Goal: Transaction & Acquisition: Purchase product/service

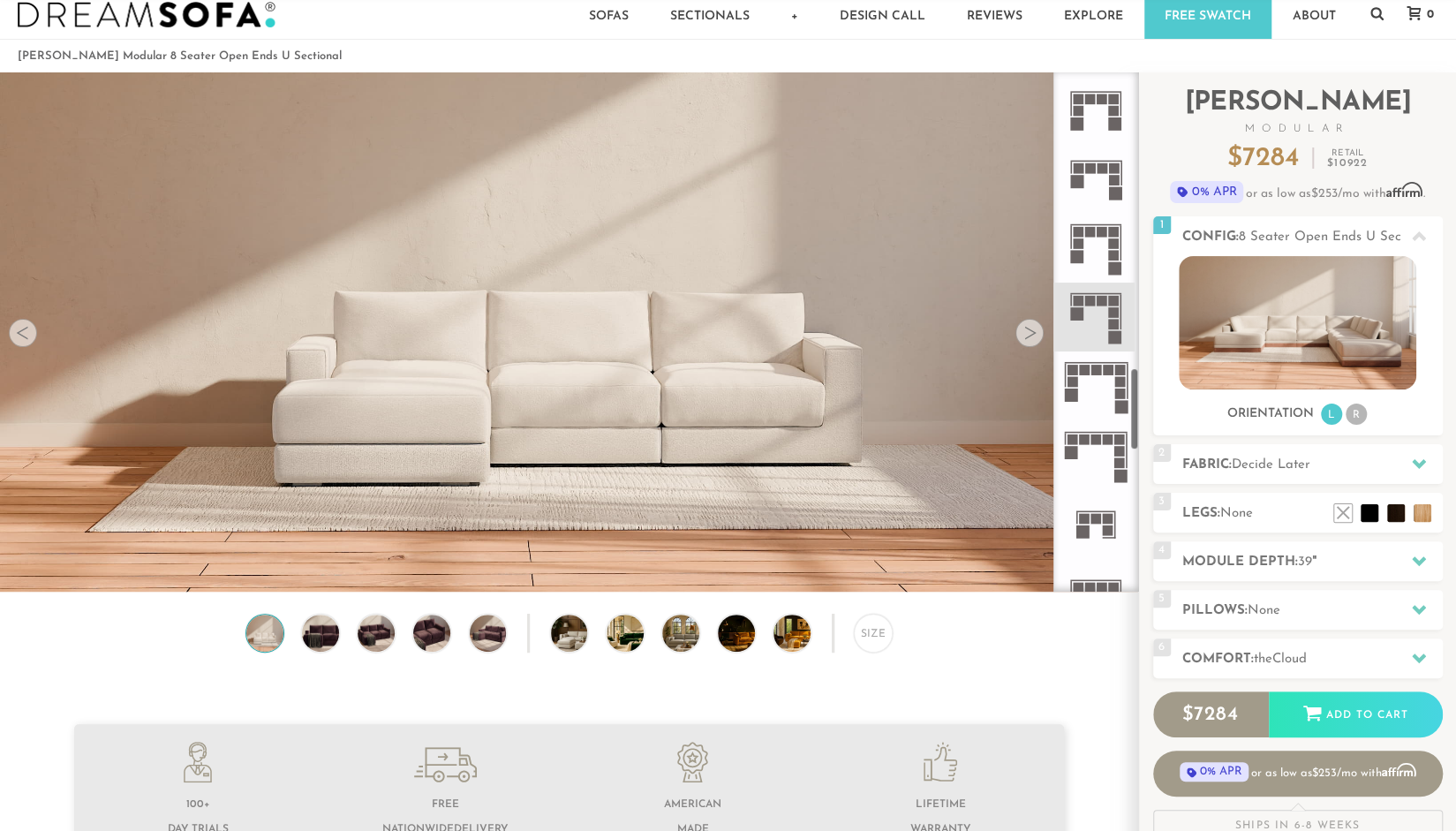
scroll to position [1866, 0]
click at [1104, 331] on icon at bounding box center [1096, 315] width 69 height 69
click at [1095, 254] on icon at bounding box center [1096, 247] width 69 height 69
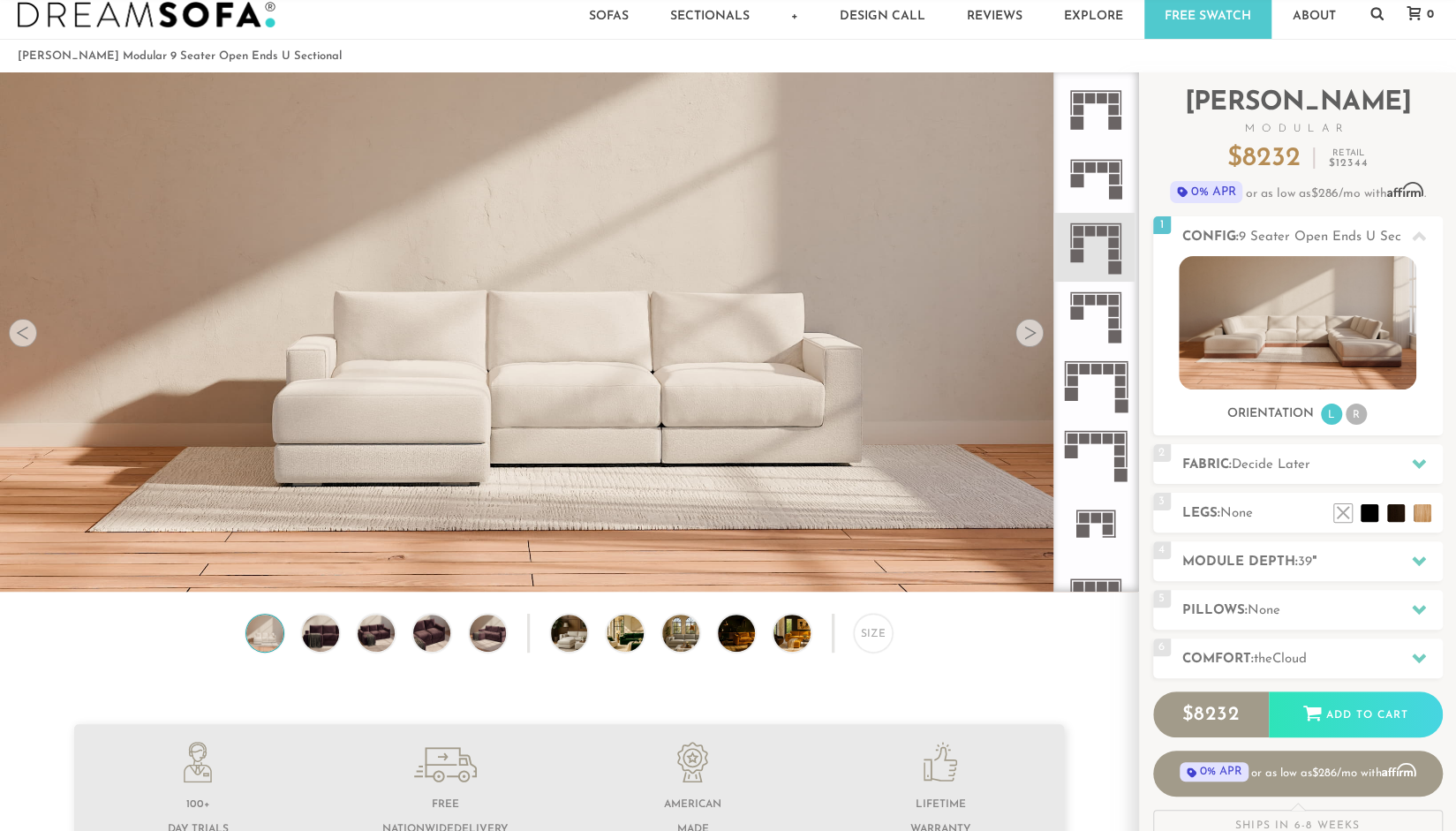
click at [1097, 313] on icon at bounding box center [1096, 315] width 69 height 69
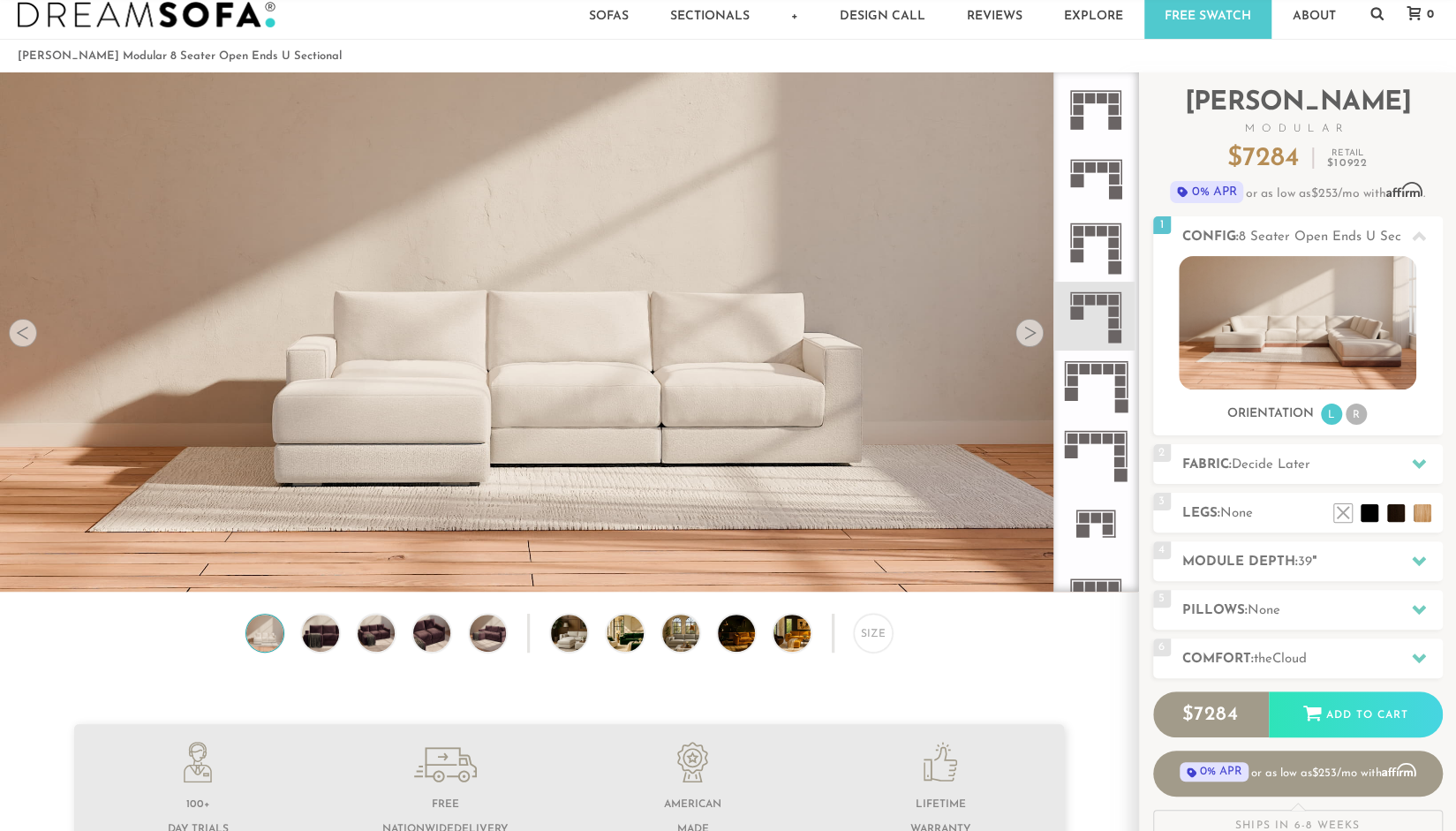
click at [1095, 252] on icon at bounding box center [1096, 247] width 69 height 69
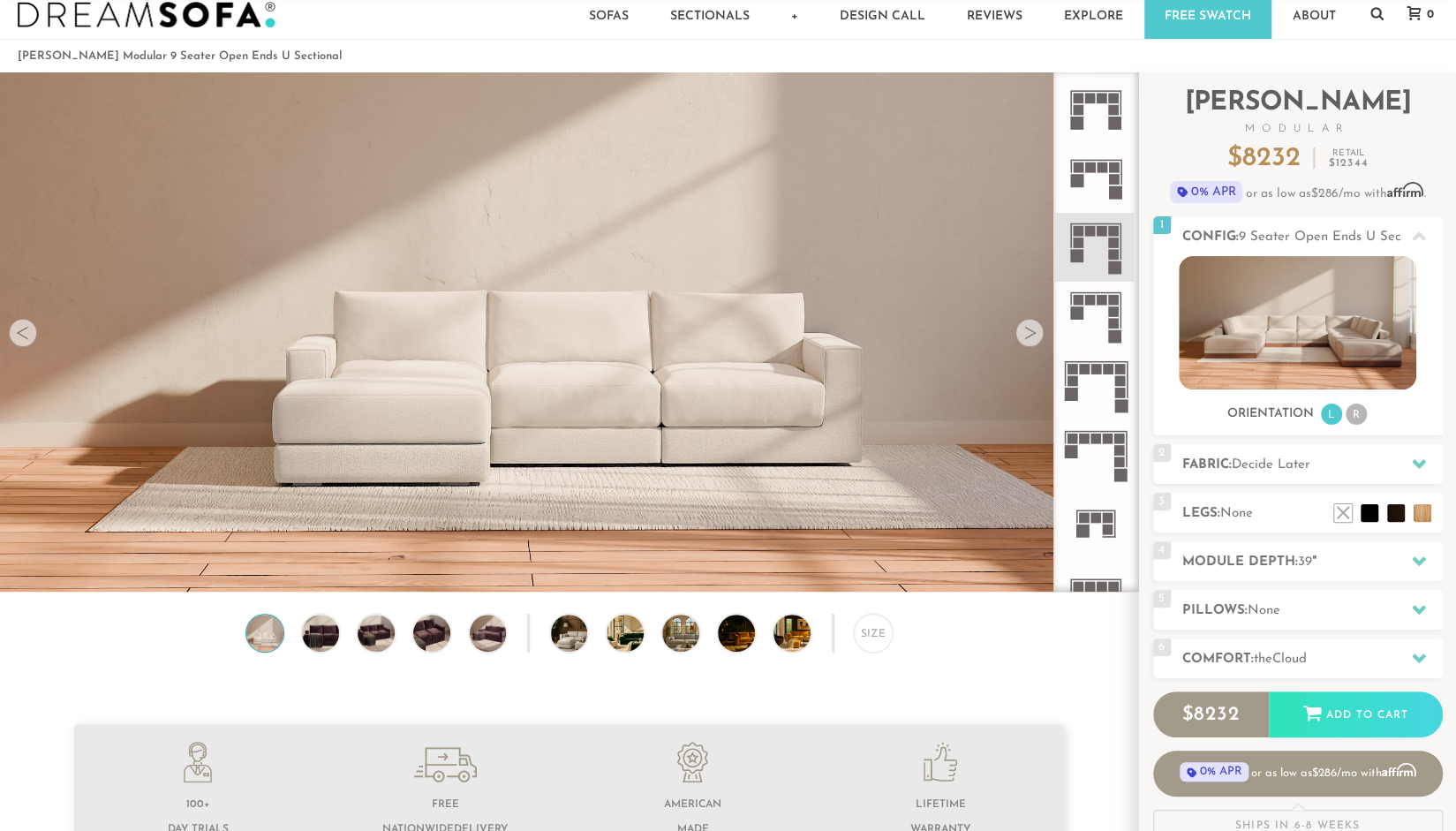
click at [1092, 314] on icon at bounding box center [1096, 315] width 69 height 69
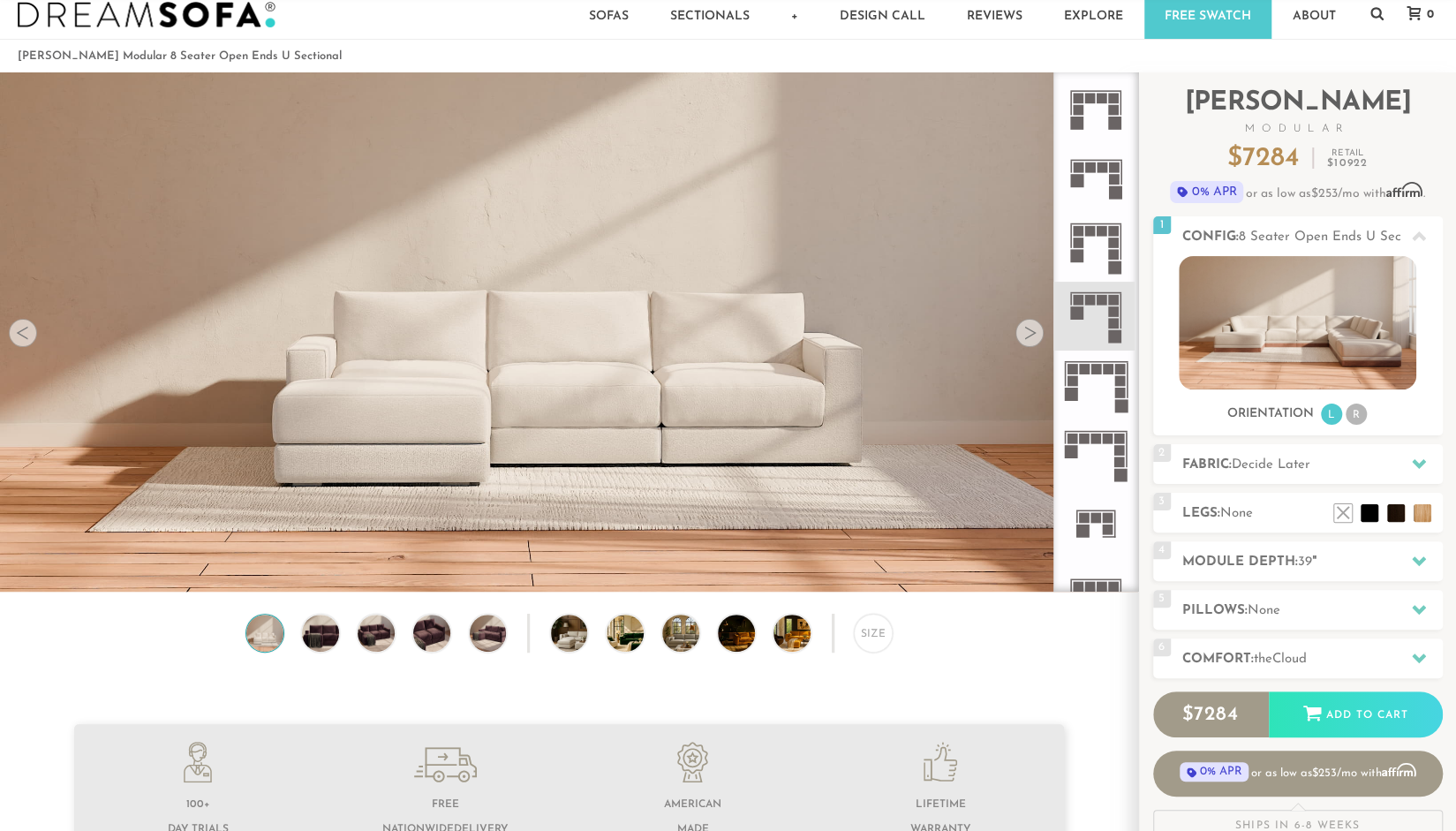
click at [1088, 246] on icon at bounding box center [1096, 247] width 69 height 69
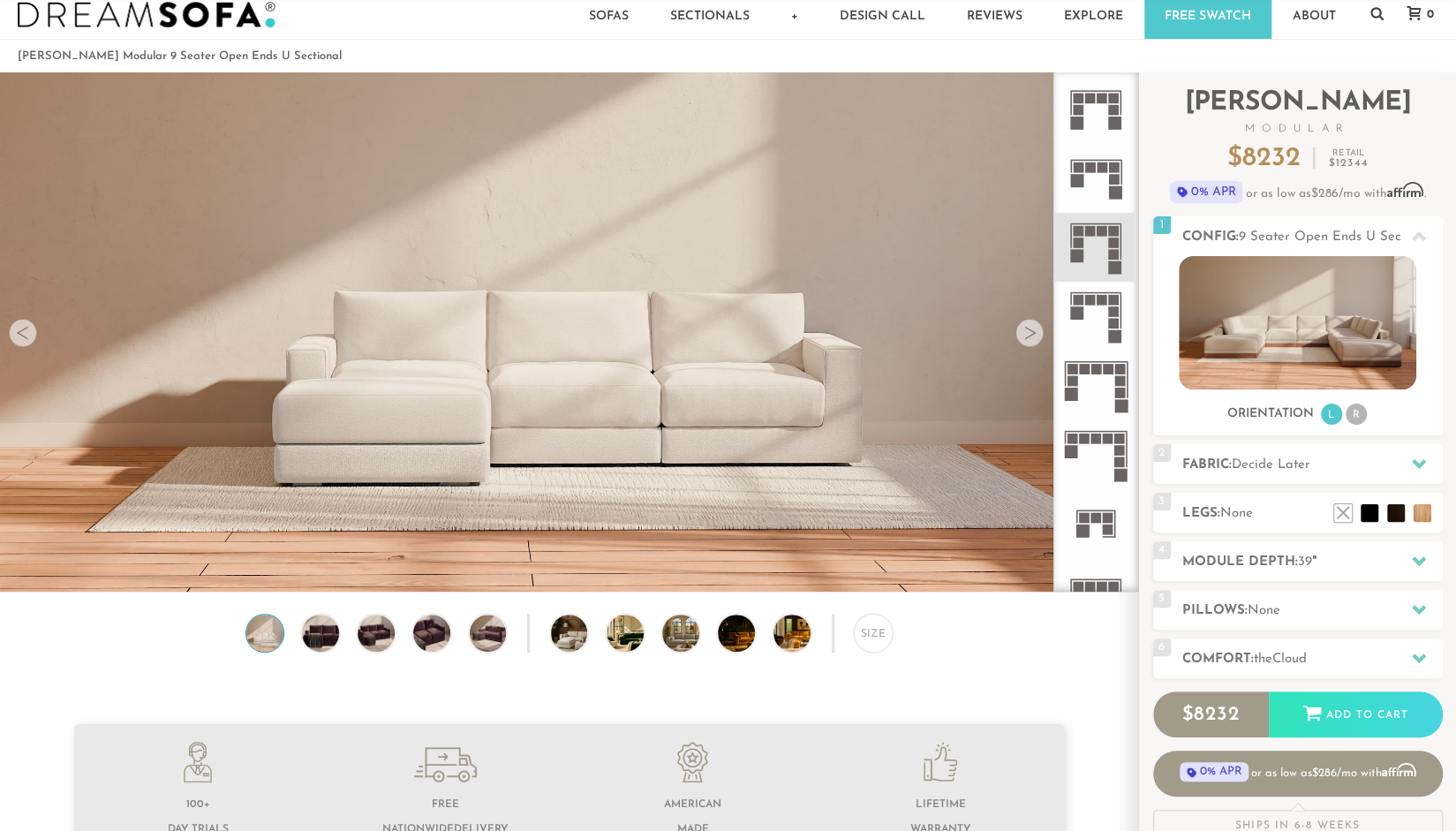
click at [1099, 317] on icon at bounding box center [1096, 315] width 69 height 69
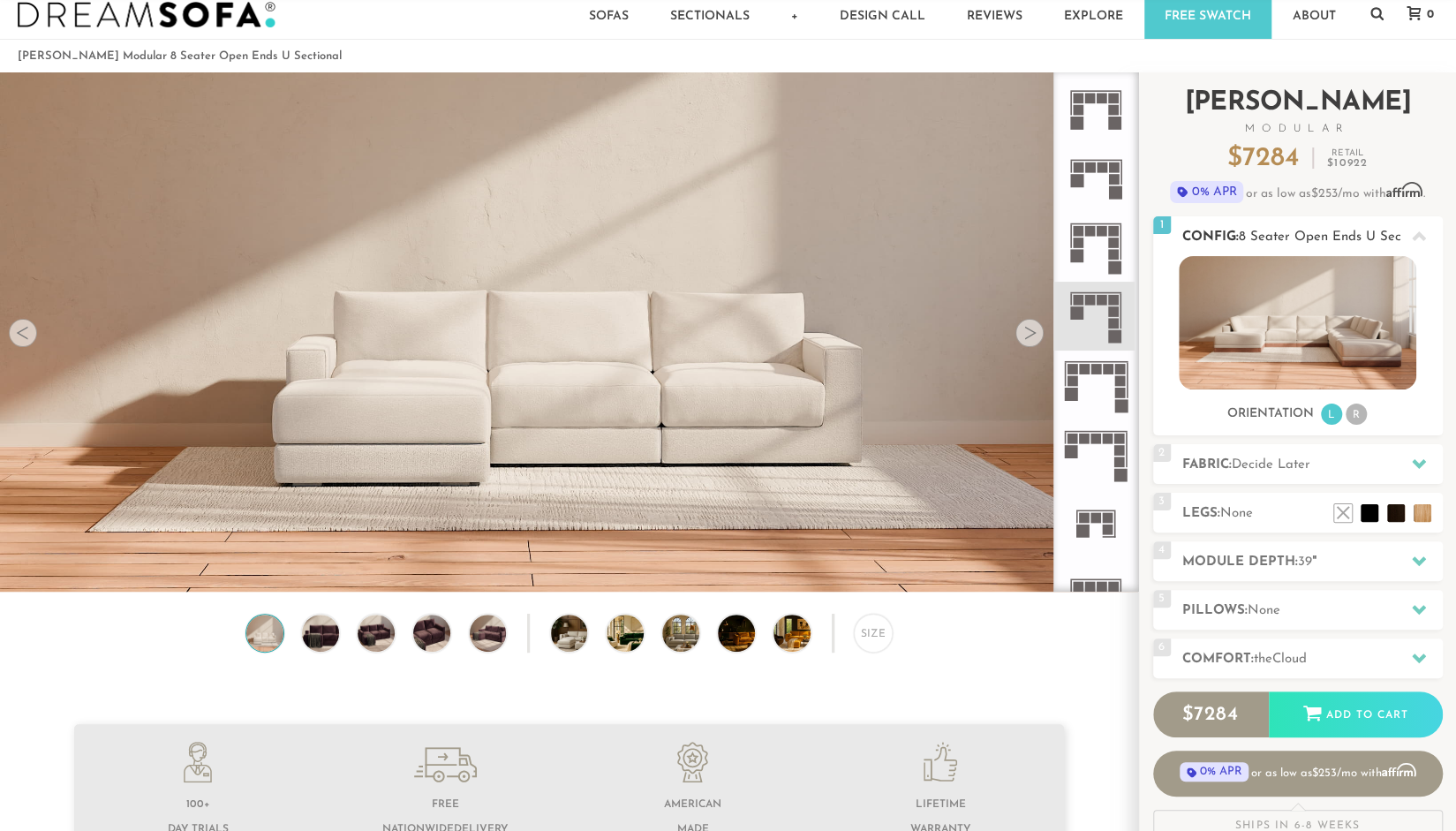
click at [1356, 410] on li "R" at bounding box center [1356, 414] width 22 height 22
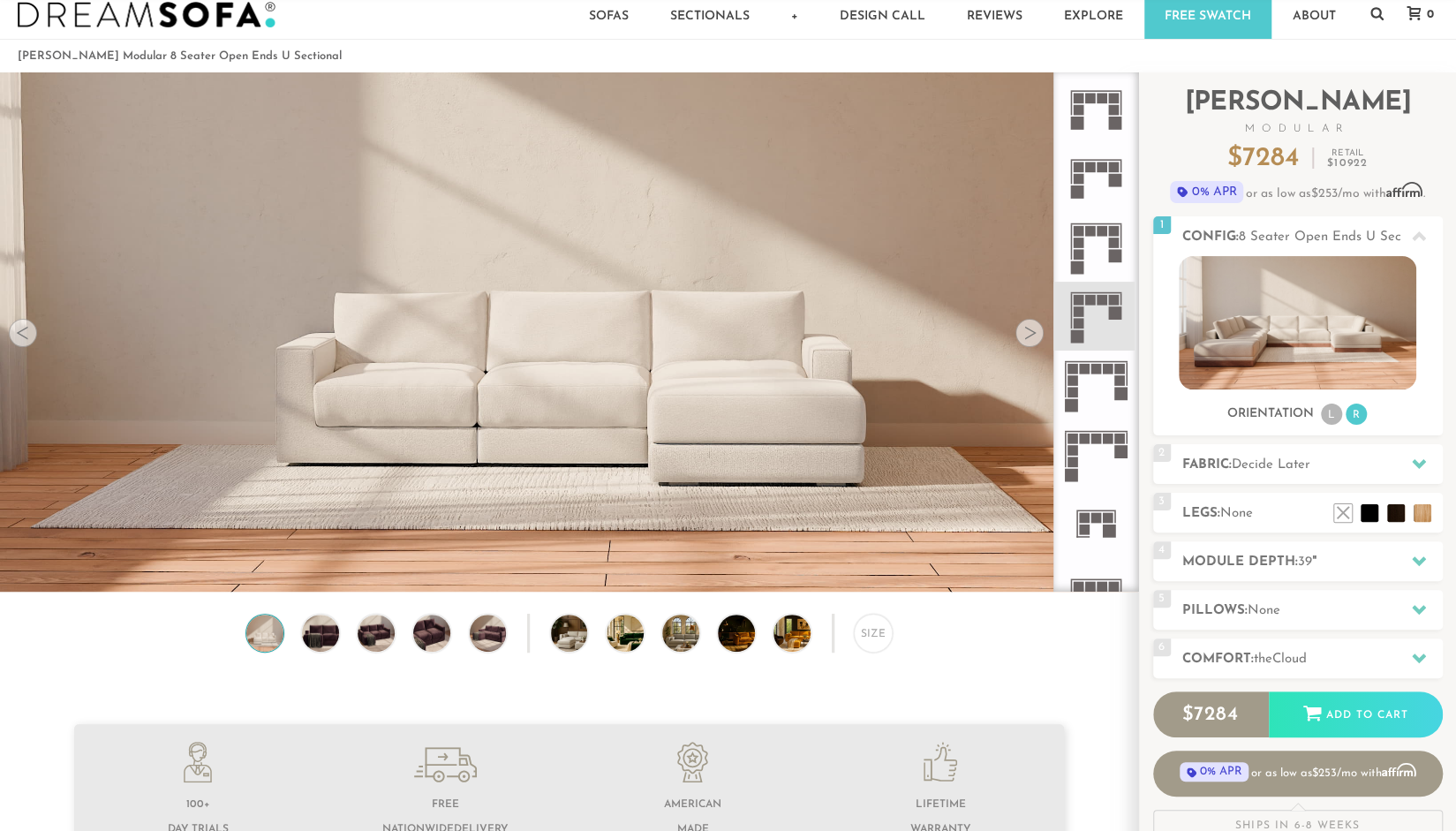
click at [26, 342] on div at bounding box center [23, 333] width 28 height 28
click at [1030, 336] on div at bounding box center [1030, 333] width 28 height 28
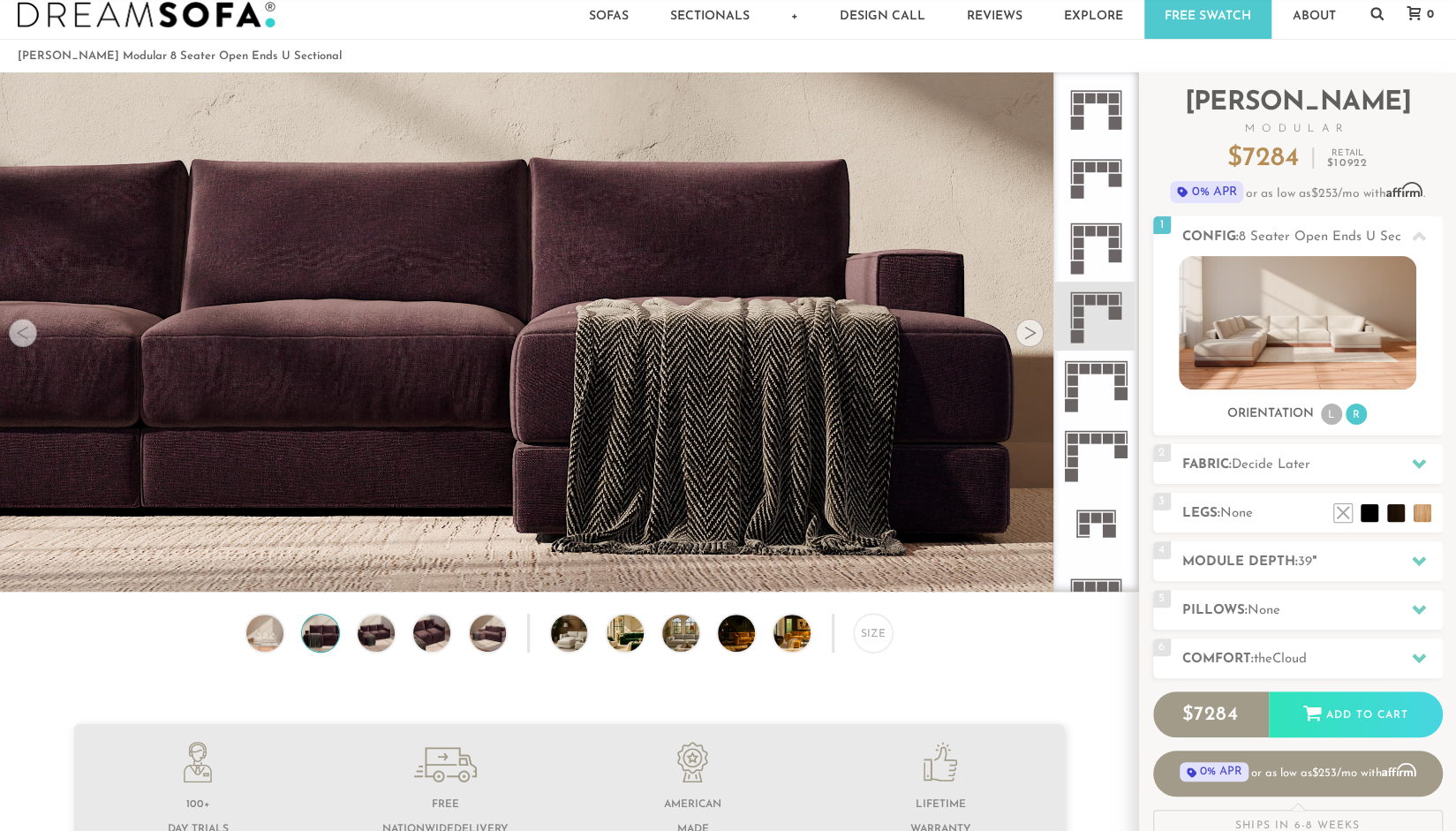
click at [1030, 336] on div at bounding box center [1030, 333] width 28 height 28
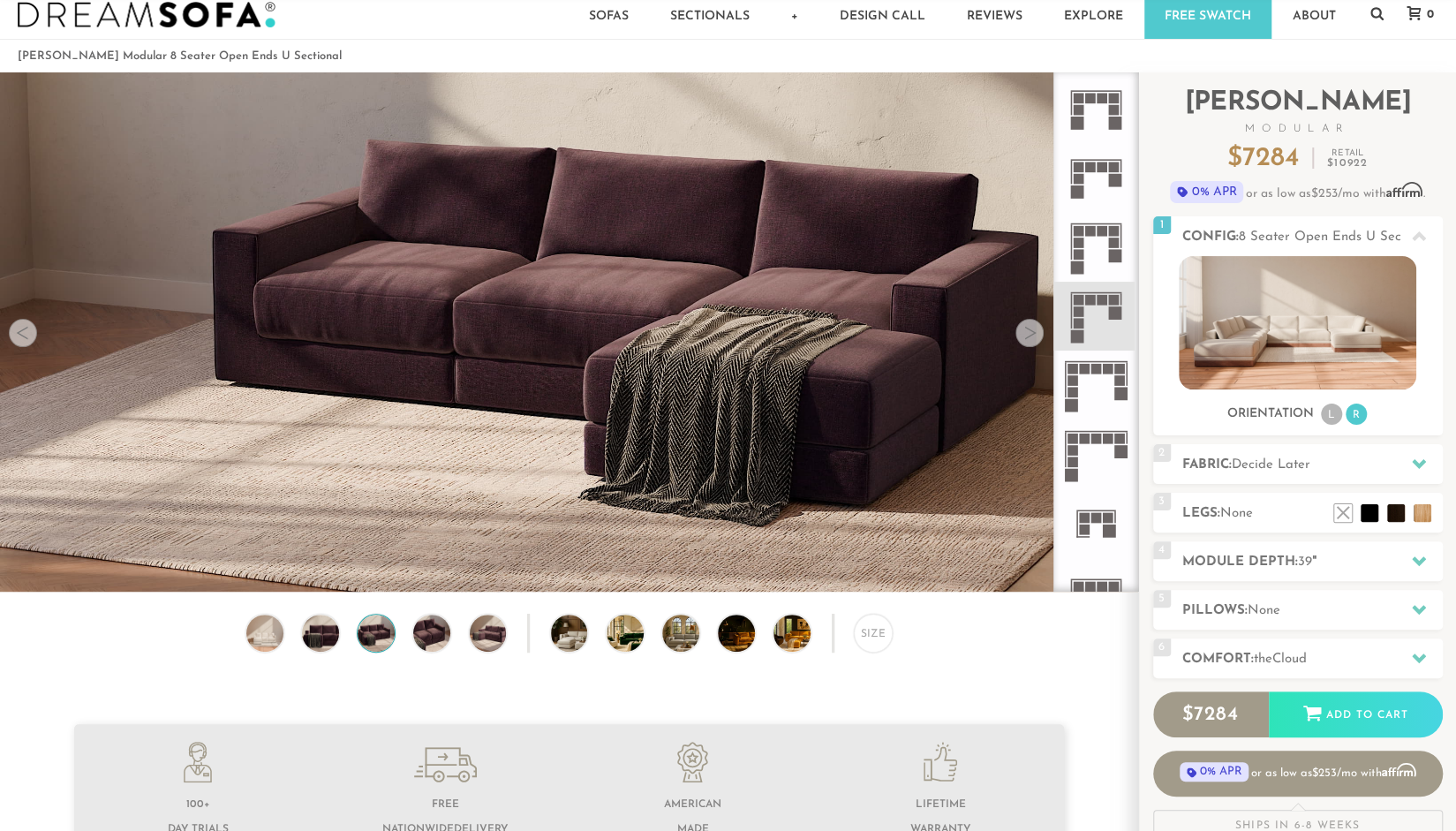
click at [1030, 336] on div at bounding box center [1030, 333] width 28 height 28
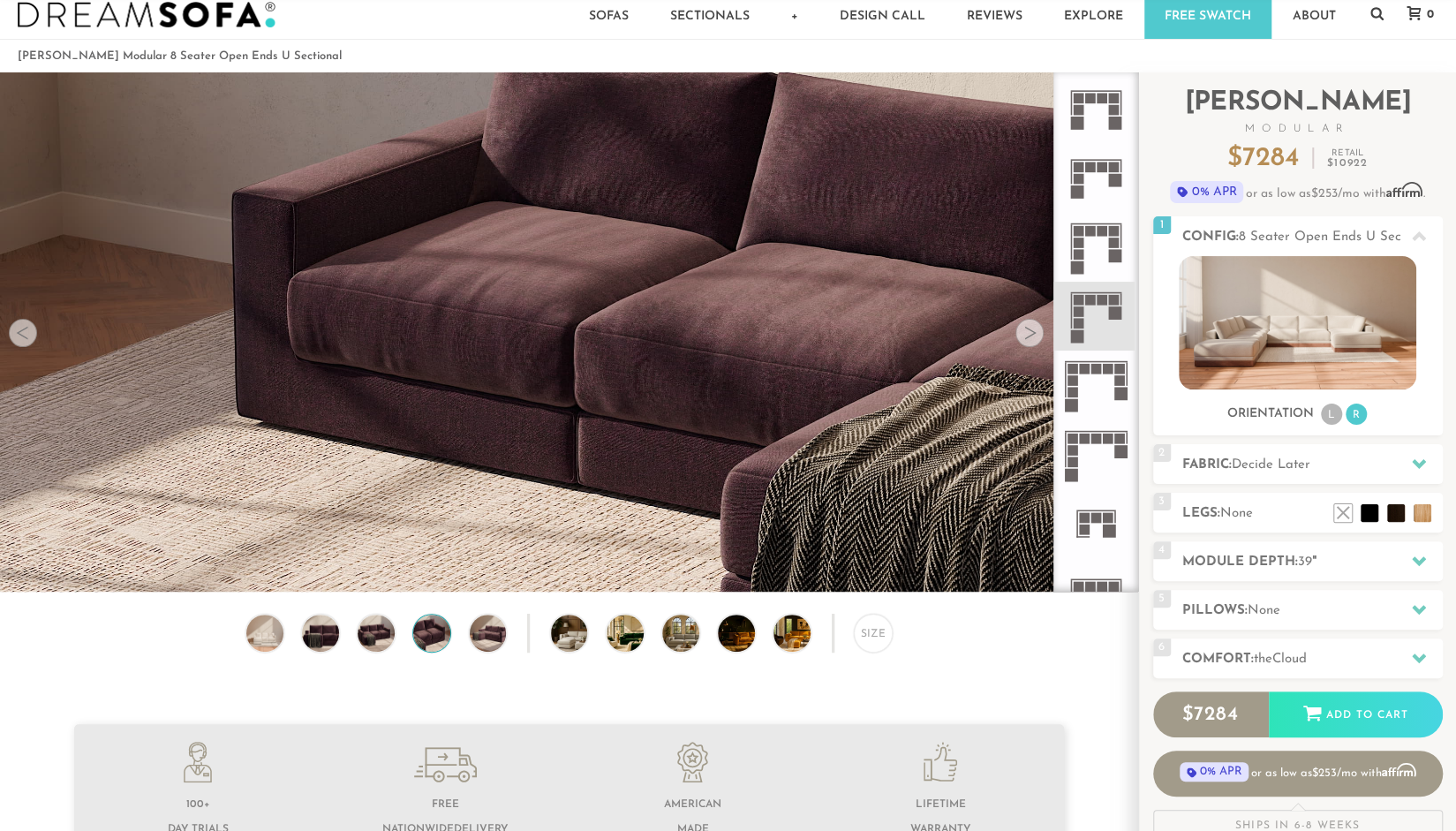
click at [1030, 336] on div at bounding box center [1030, 333] width 28 height 28
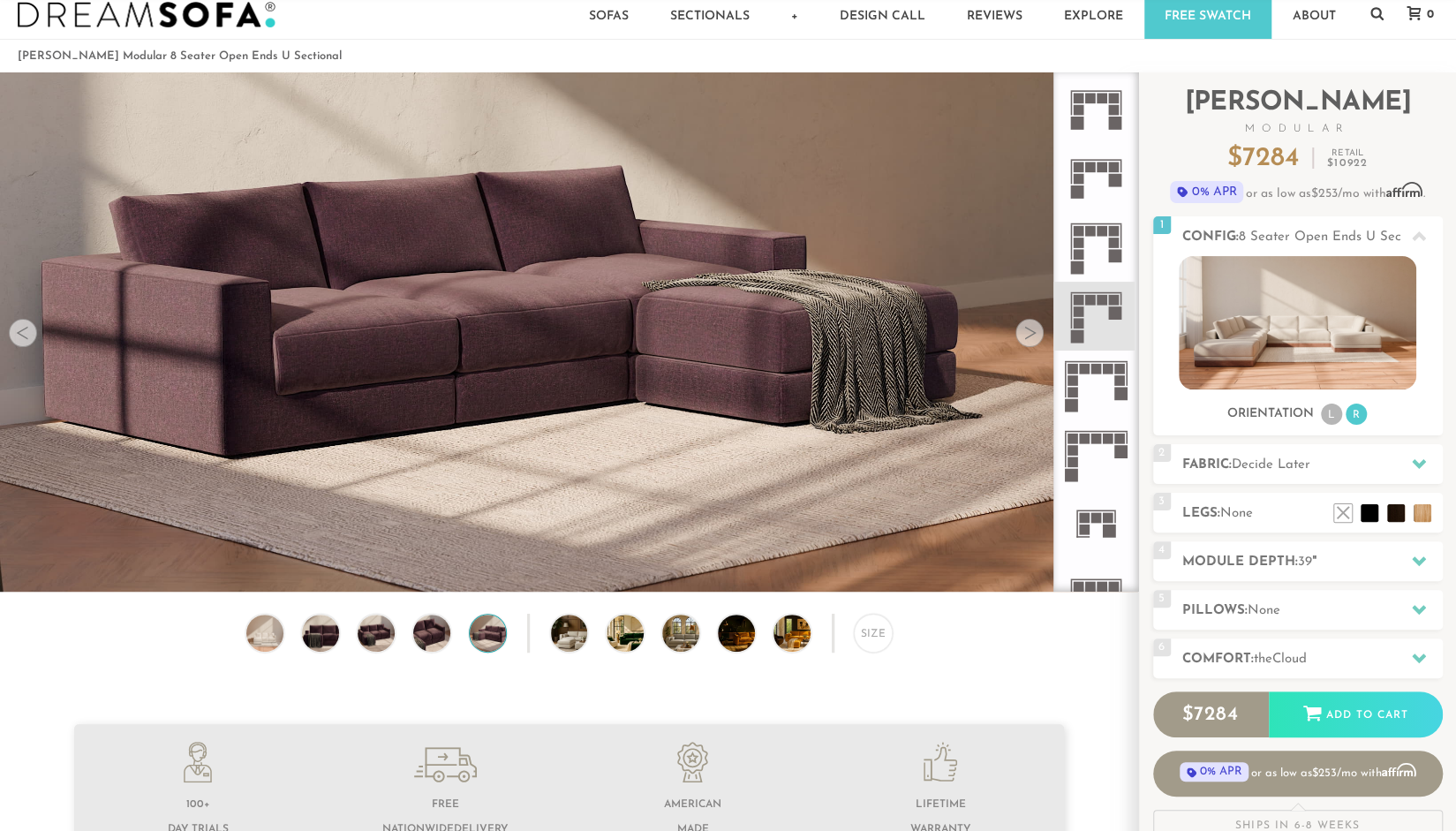
click at [1030, 336] on div at bounding box center [1030, 333] width 28 height 28
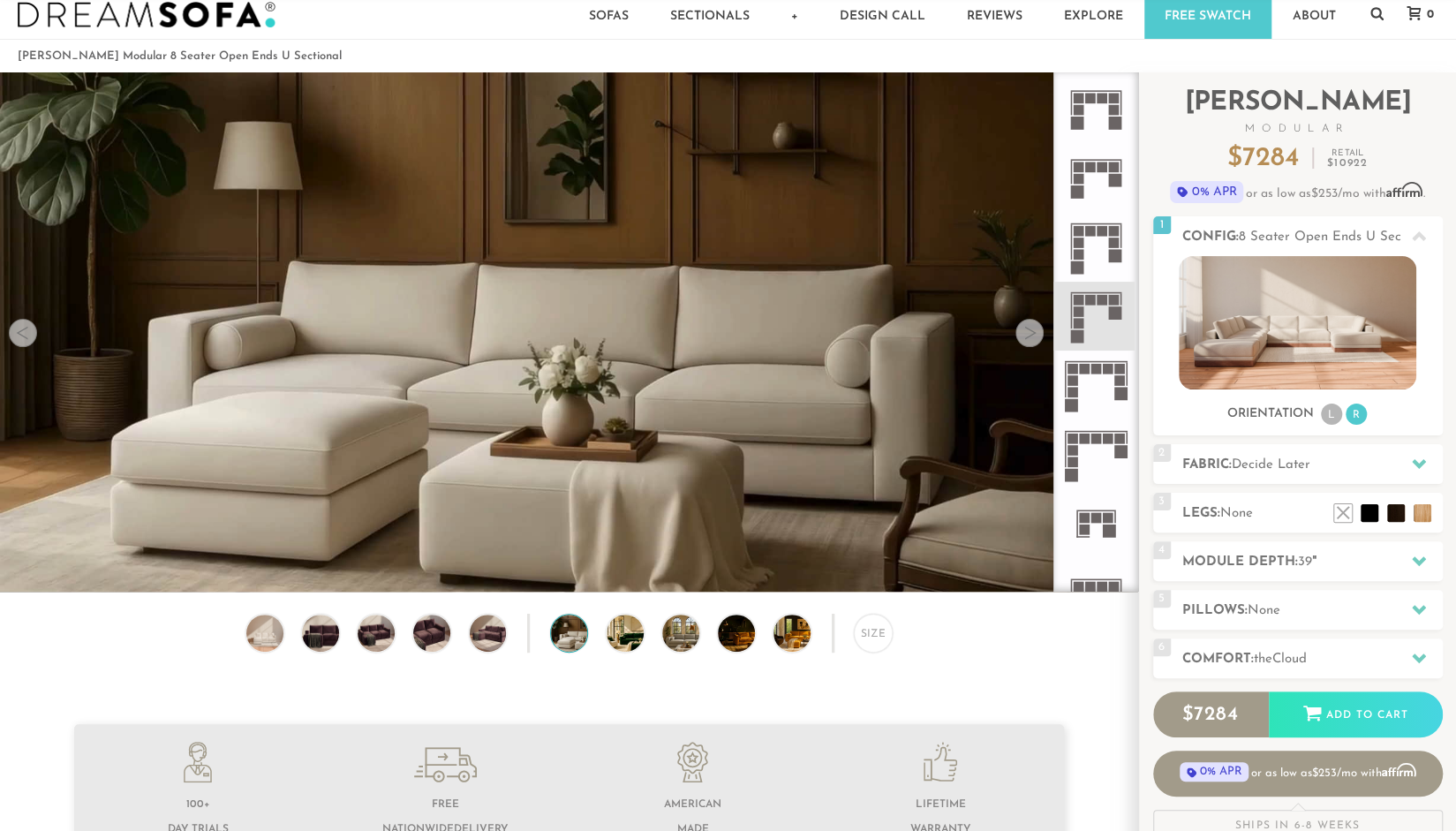
click at [1030, 336] on div at bounding box center [1030, 333] width 28 height 28
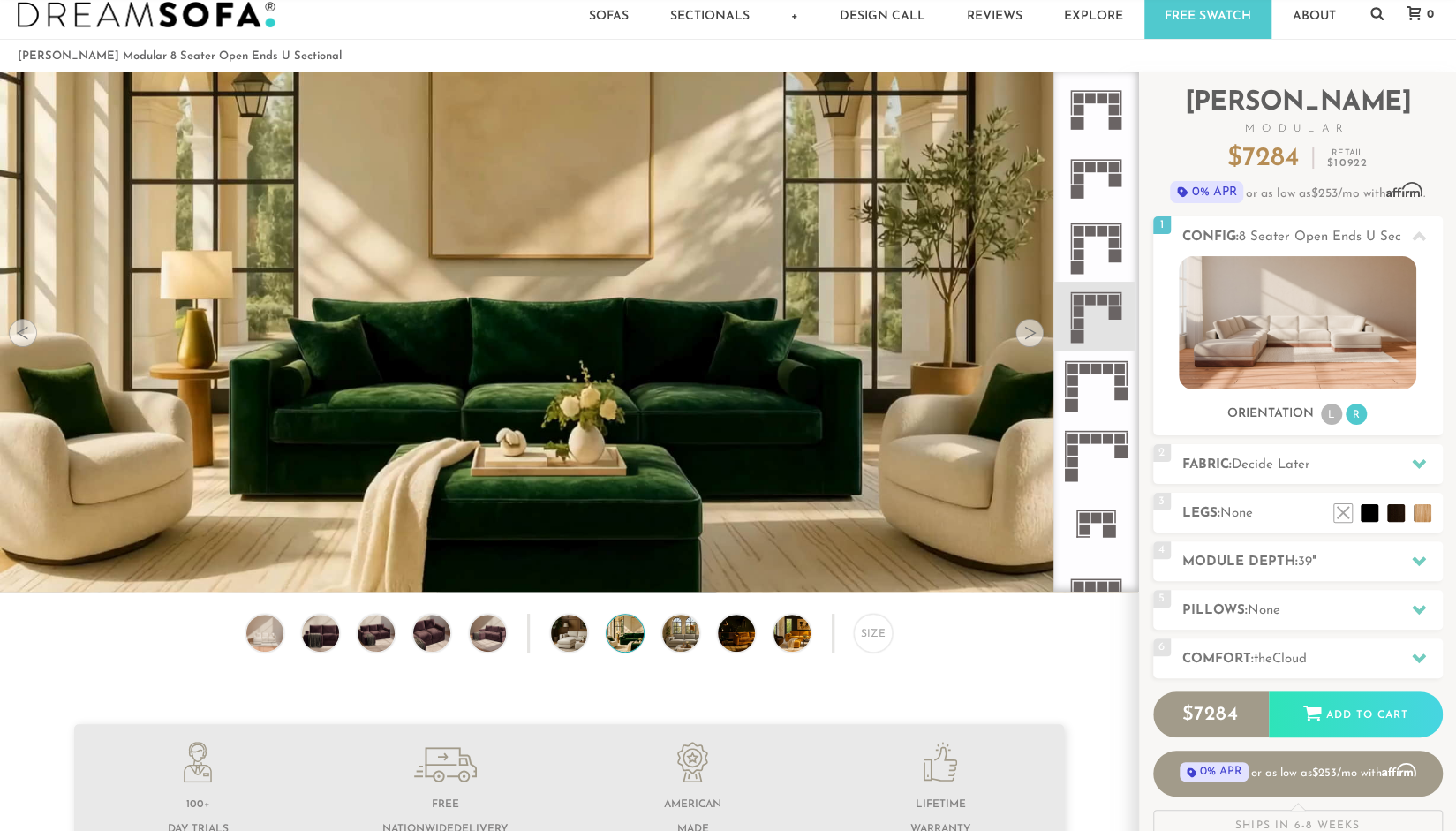
click at [1030, 335] on div at bounding box center [1030, 333] width 28 height 28
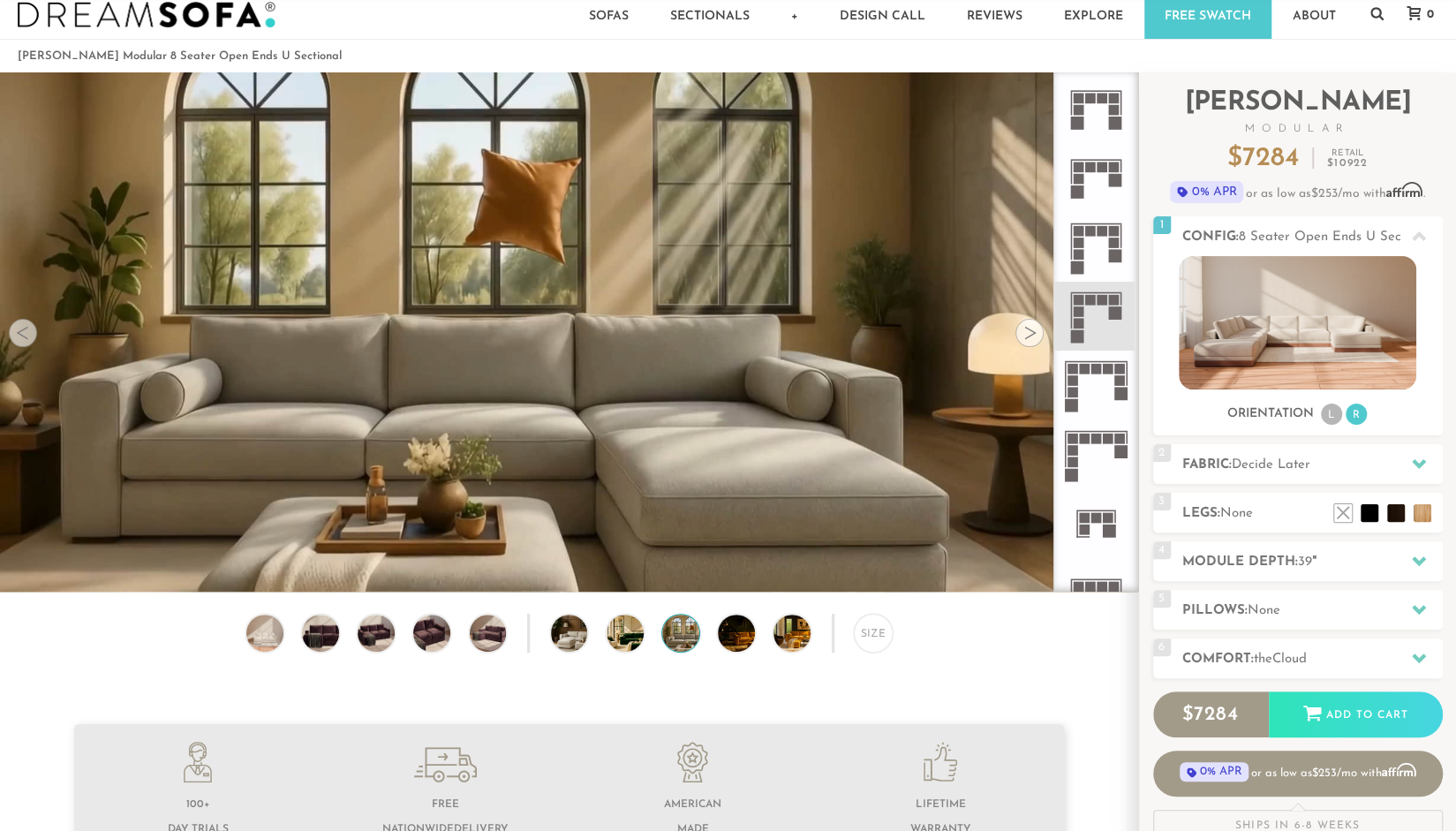
click at [1030, 335] on div at bounding box center [1030, 333] width 28 height 28
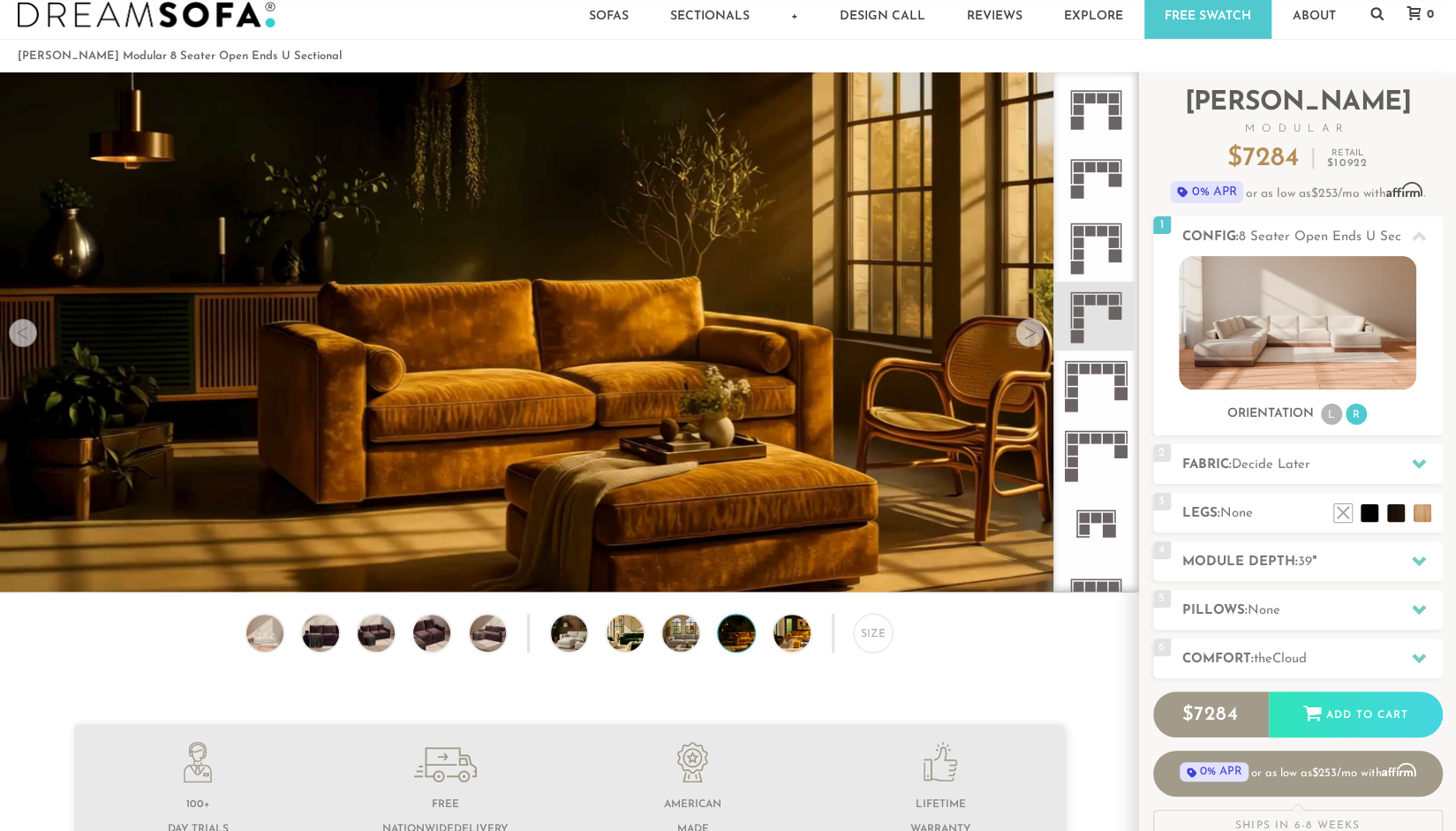
click at [1030, 335] on div at bounding box center [1030, 333] width 28 height 28
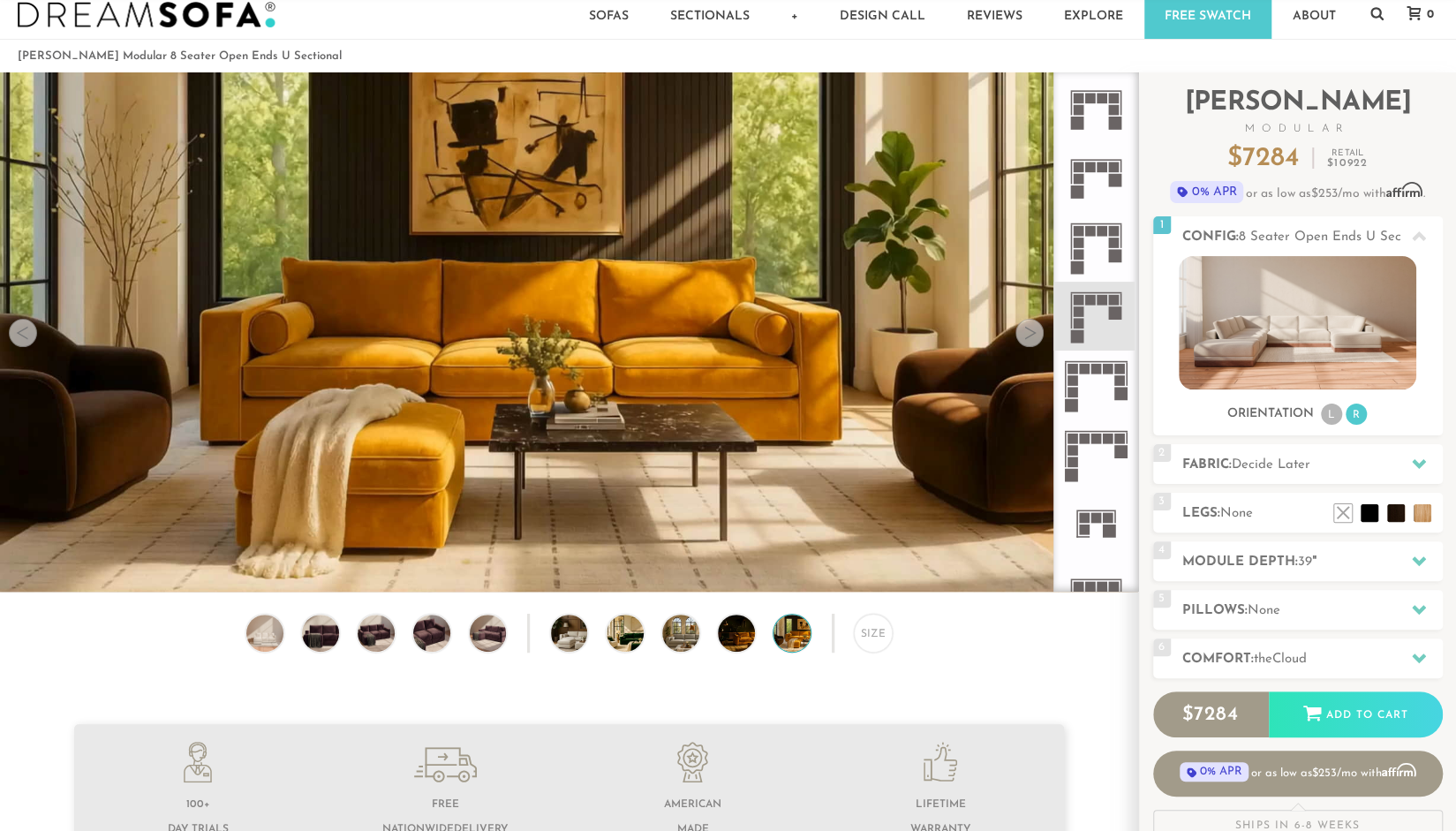
click at [1030, 335] on div at bounding box center [1030, 333] width 28 height 28
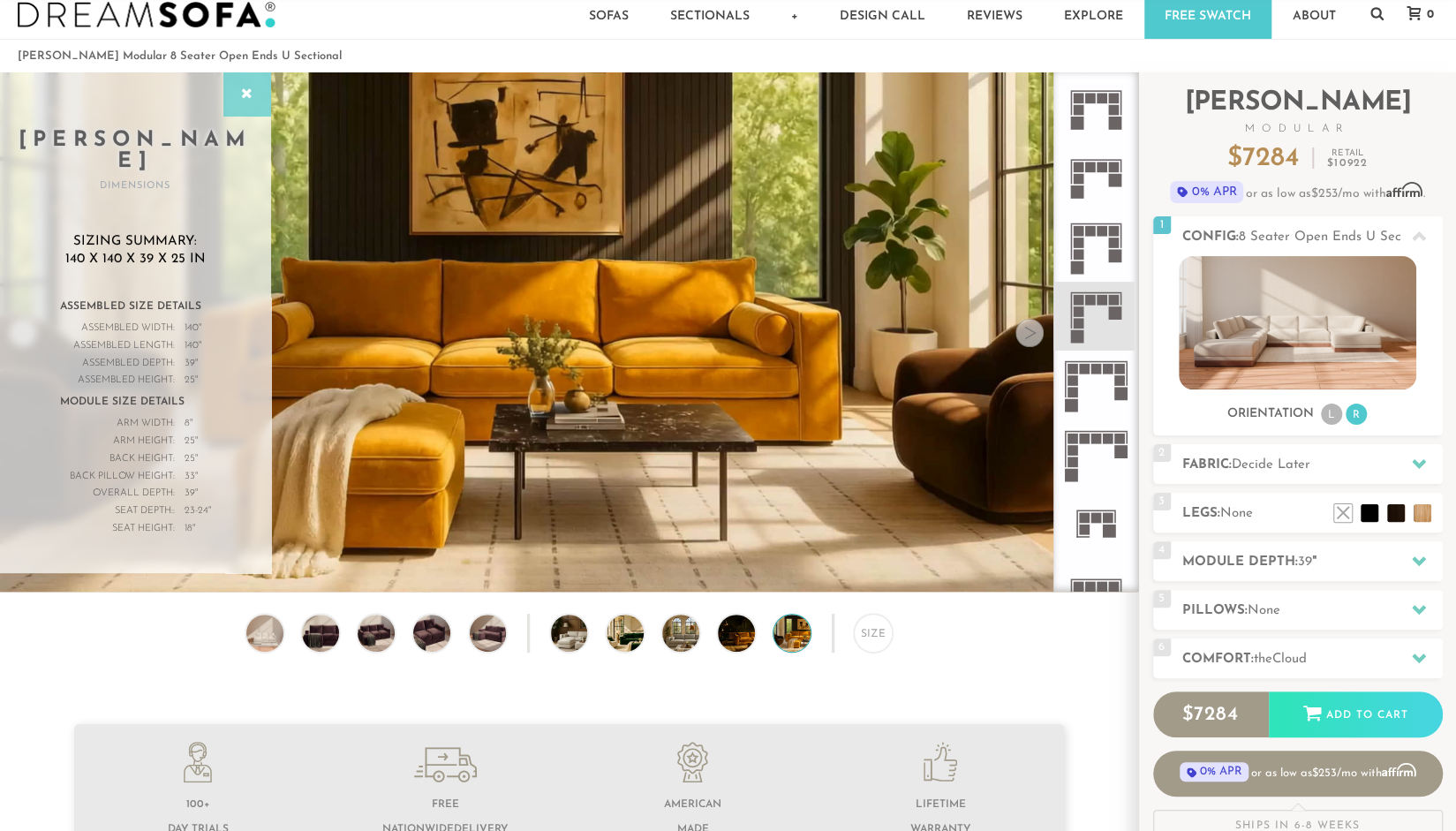
click at [240, 104] on div at bounding box center [247, 94] width 48 height 44
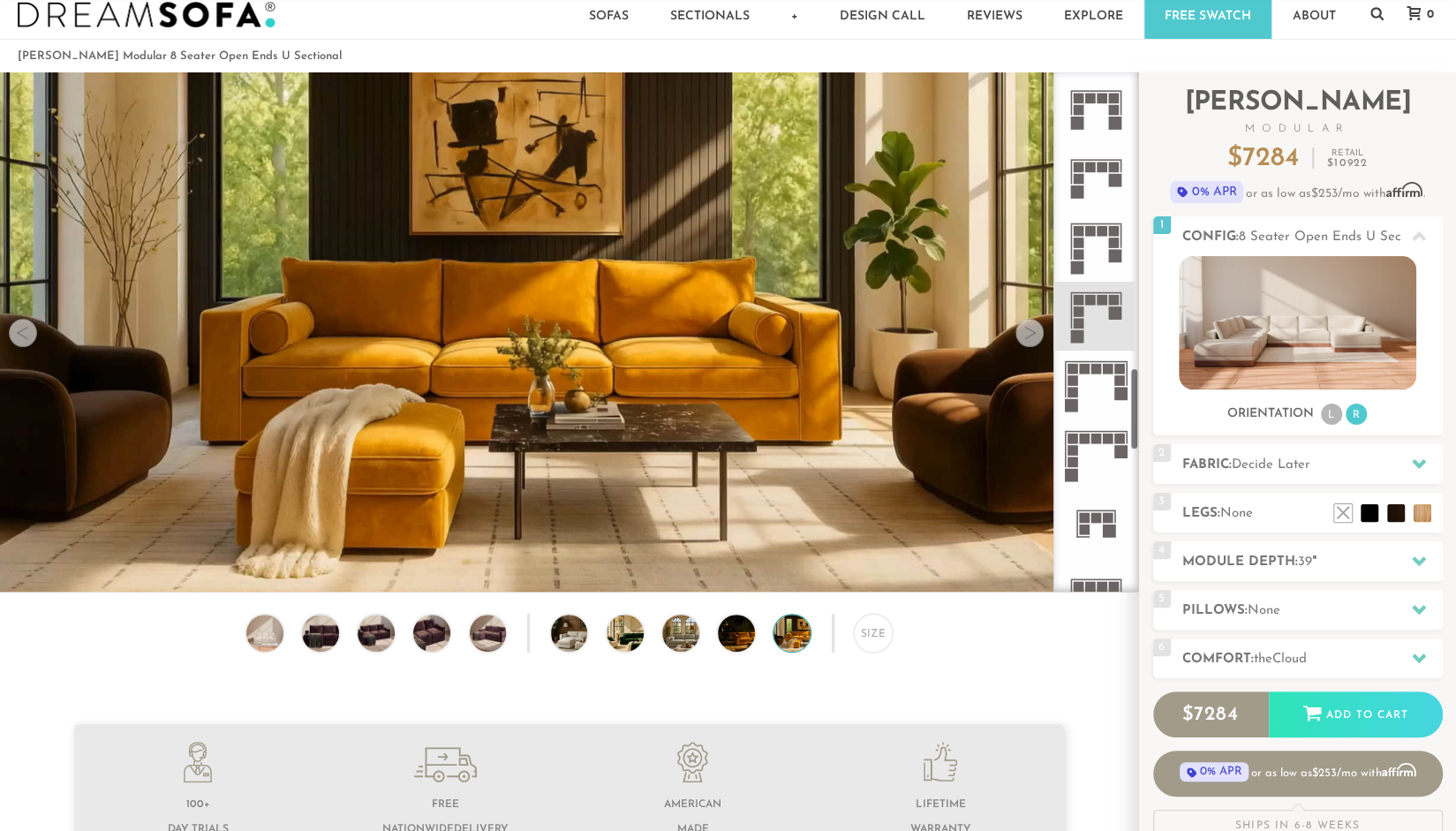
click at [1082, 358] on icon at bounding box center [1096, 384] width 69 height 69
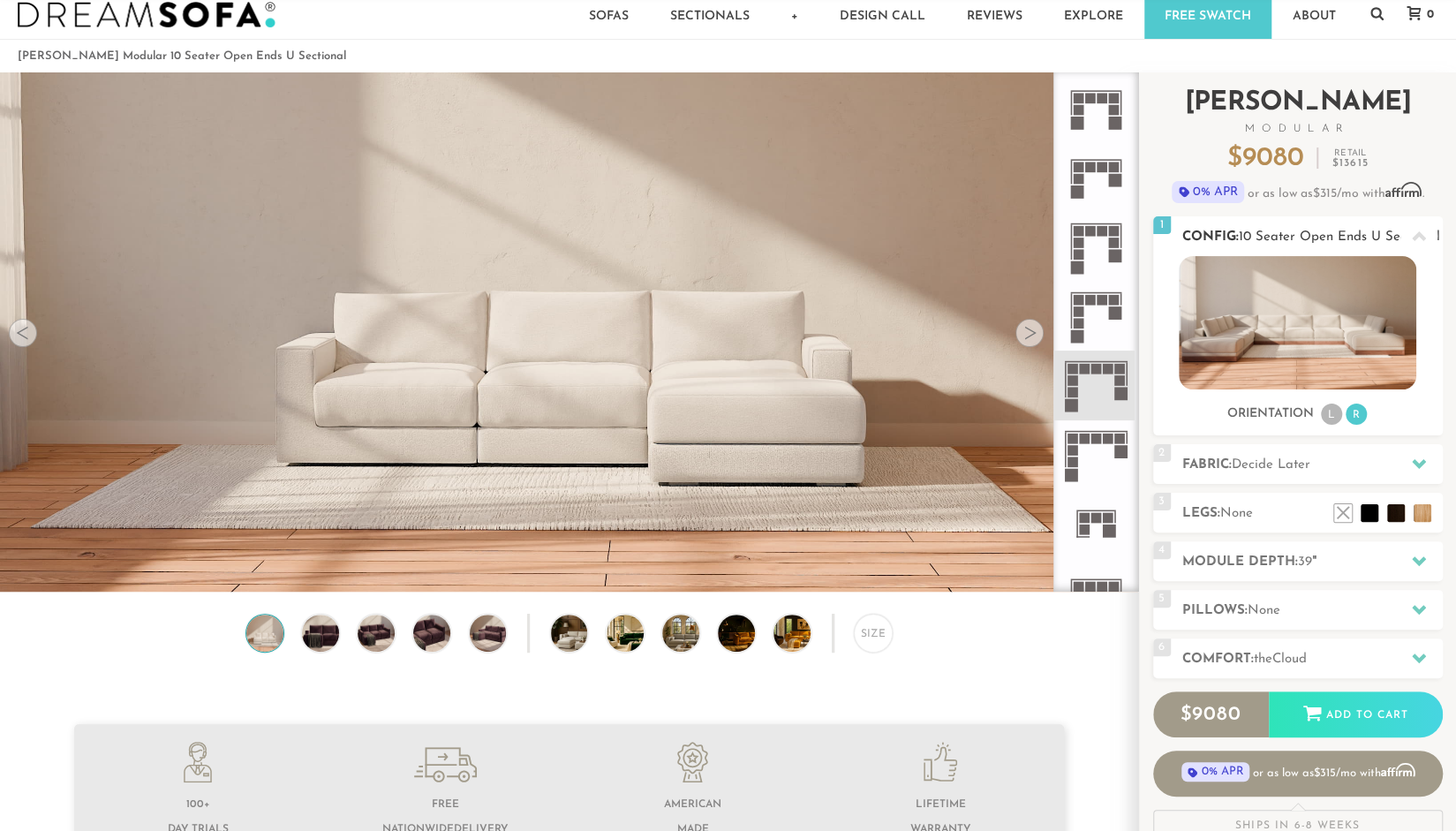
click at [1308, 312] on img at bounding box center [1297, 323] width 238 height 133
click at [1102, 308] on icon at bounding box center [1096, 315] width 69 height 69
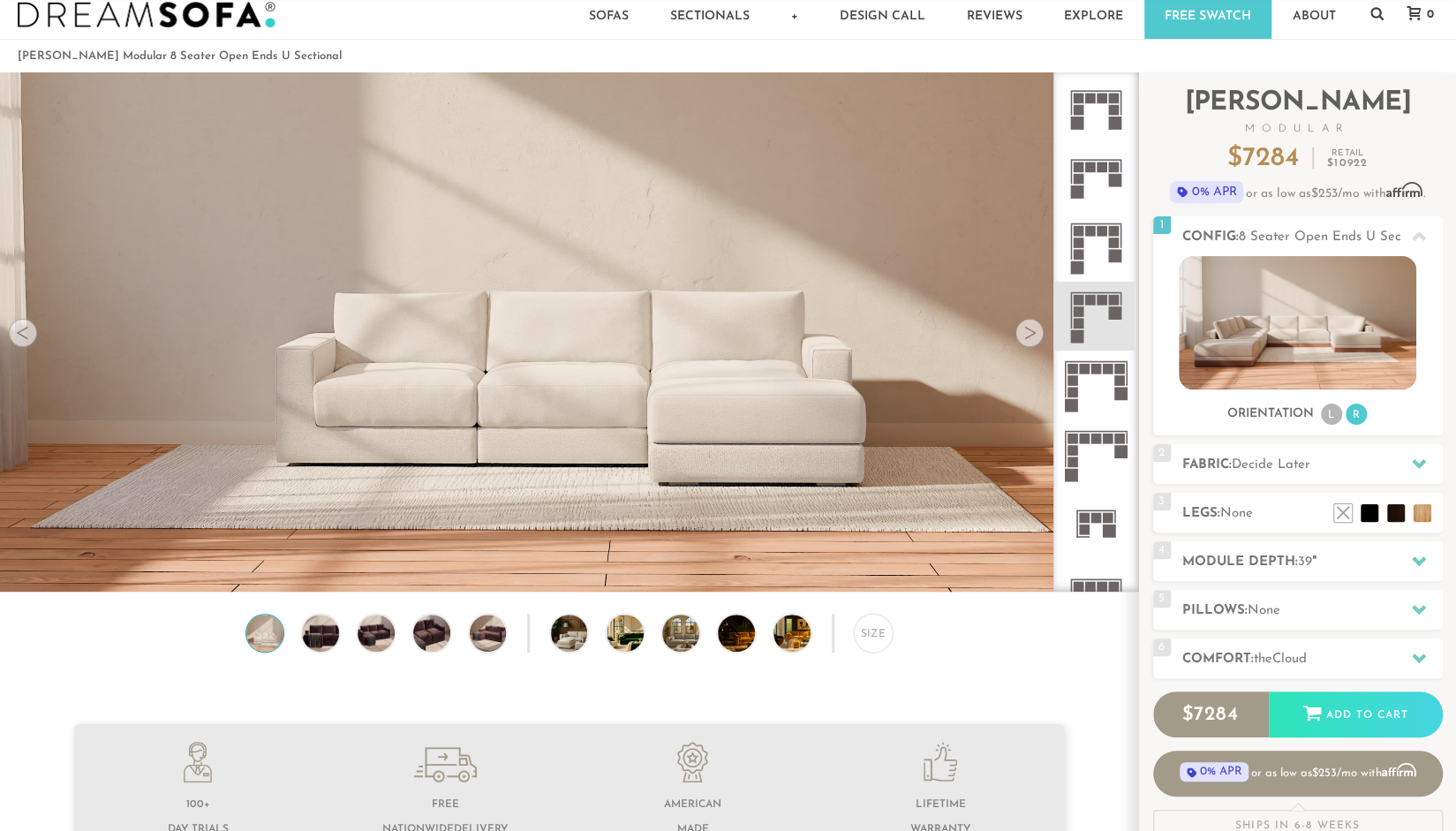
click at [1089, 232] on rect at bounding box center [1090, 230] width 10 height 10
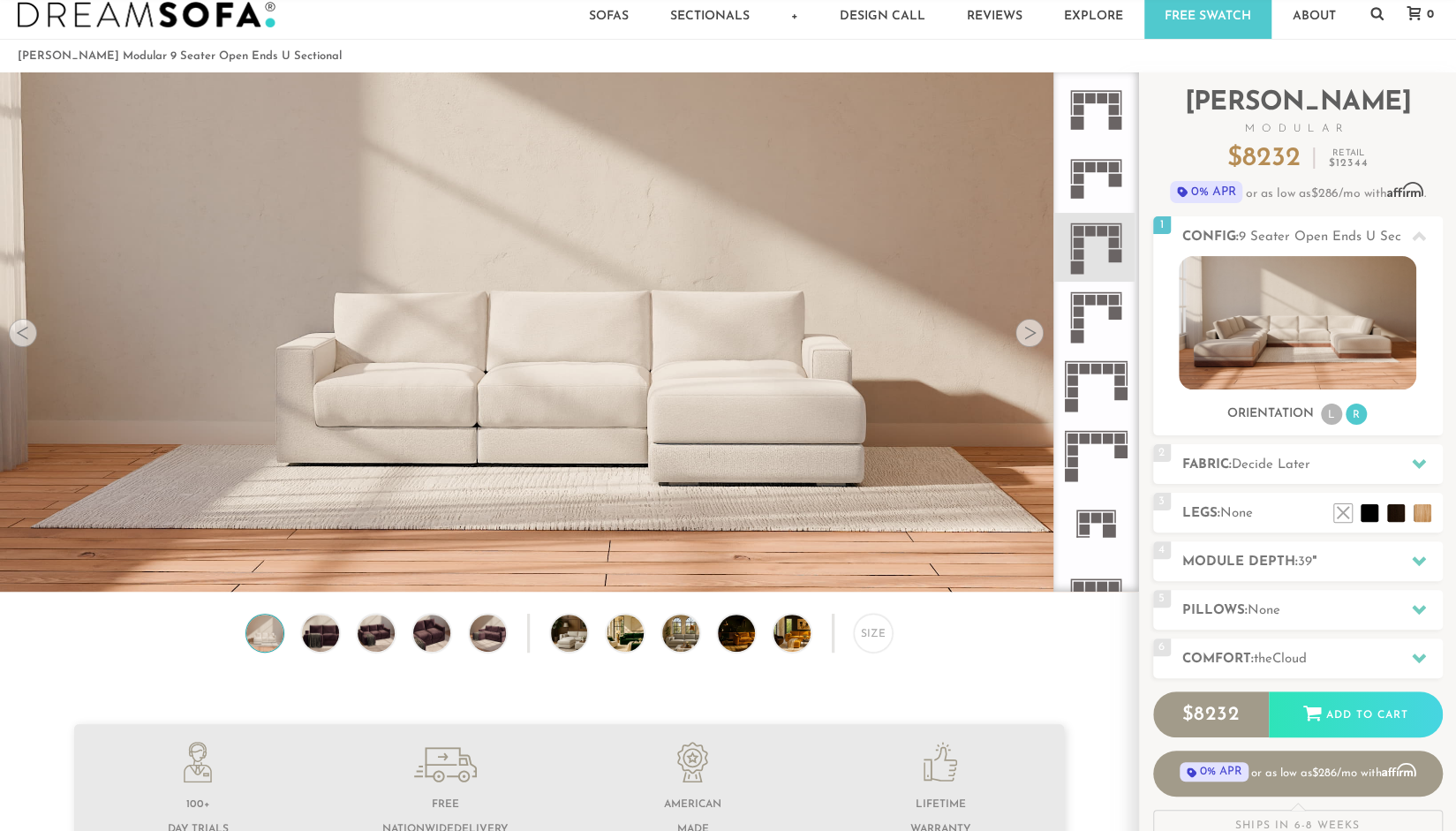
click at [1095, 306] on icon at bounding box center [1096, 315] width 69 height 69
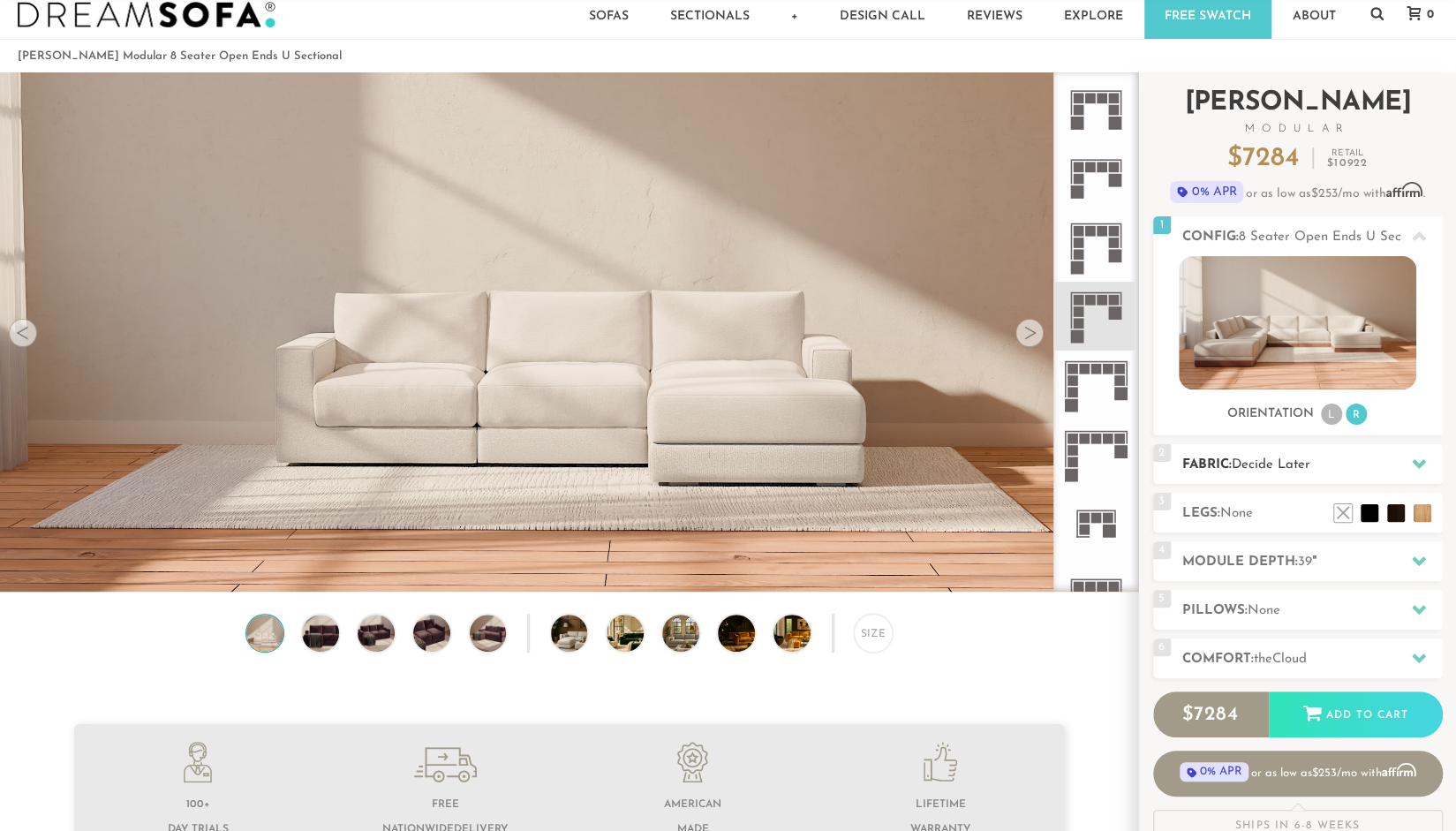
click at [1242, 458] on span "Decide Later" at bounding box center [1271, 465] width 79 height 13
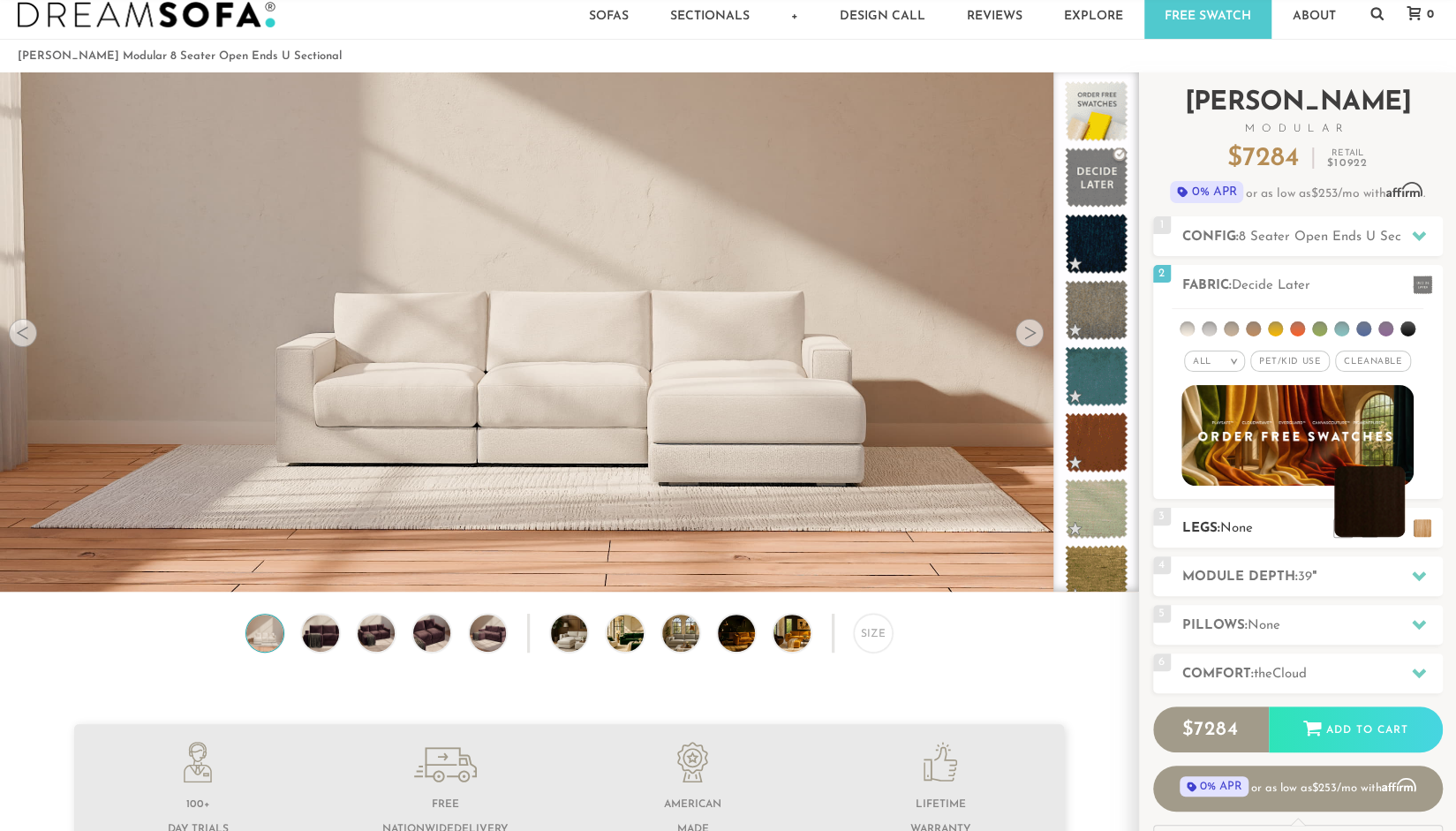
click at [1392, 531] on li at bounding box center [1369, 501] width 70 height 70
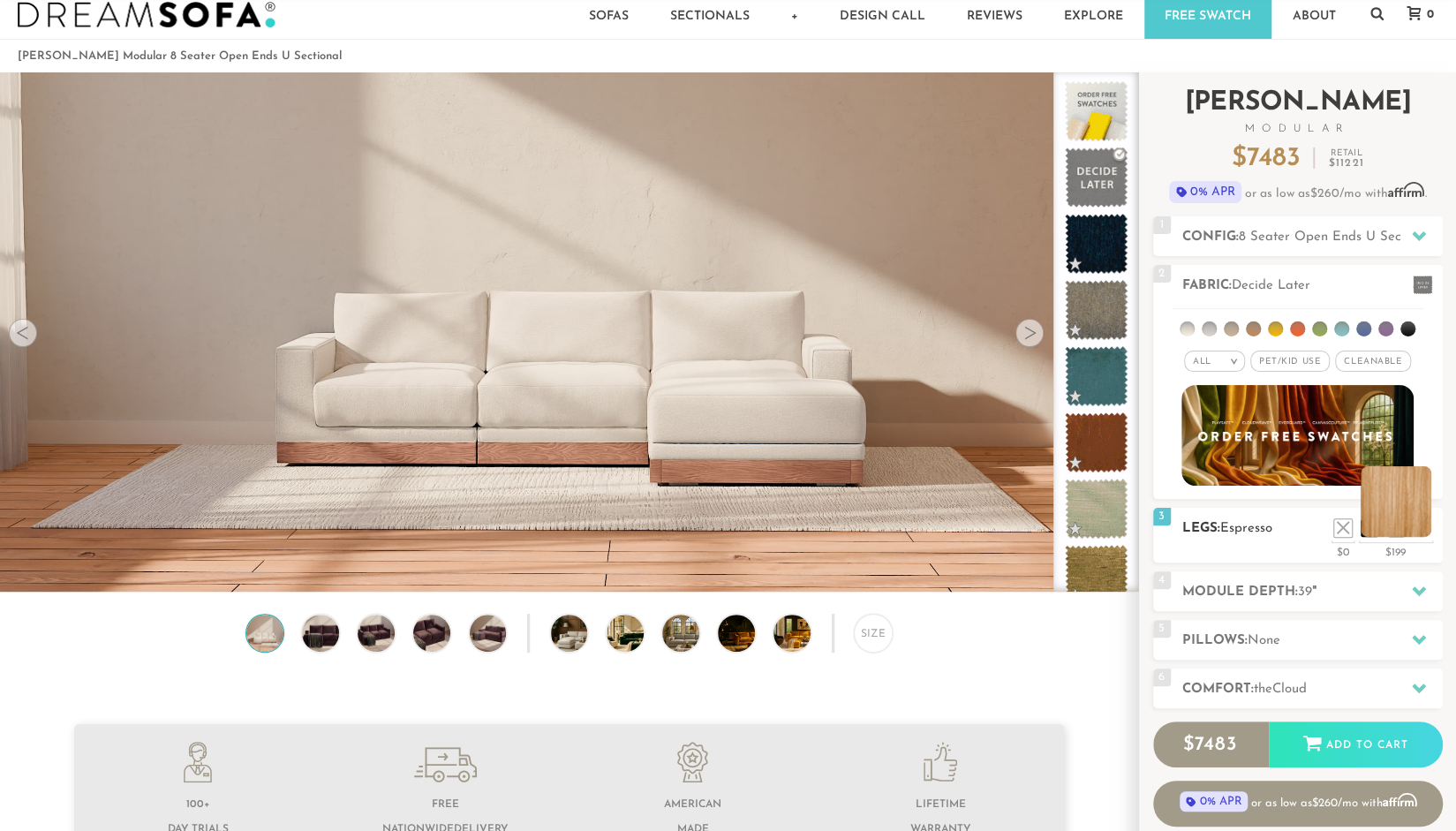
click at [1418, 522] on li at bounding box center [1396, 501] width 70 height 70
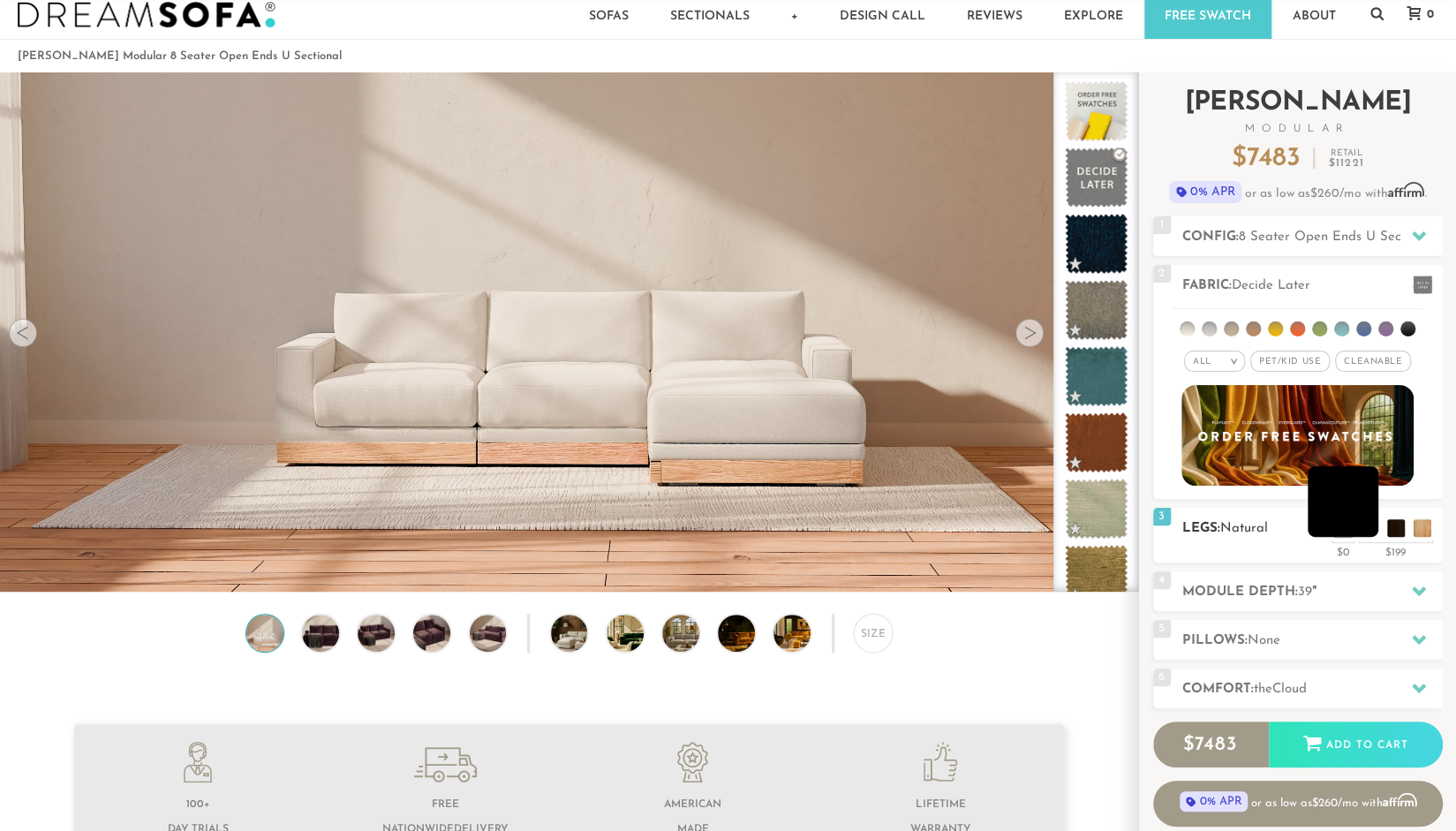
click at [1370, 529] on li at bounding box center [1342, 501] width 70 height 70
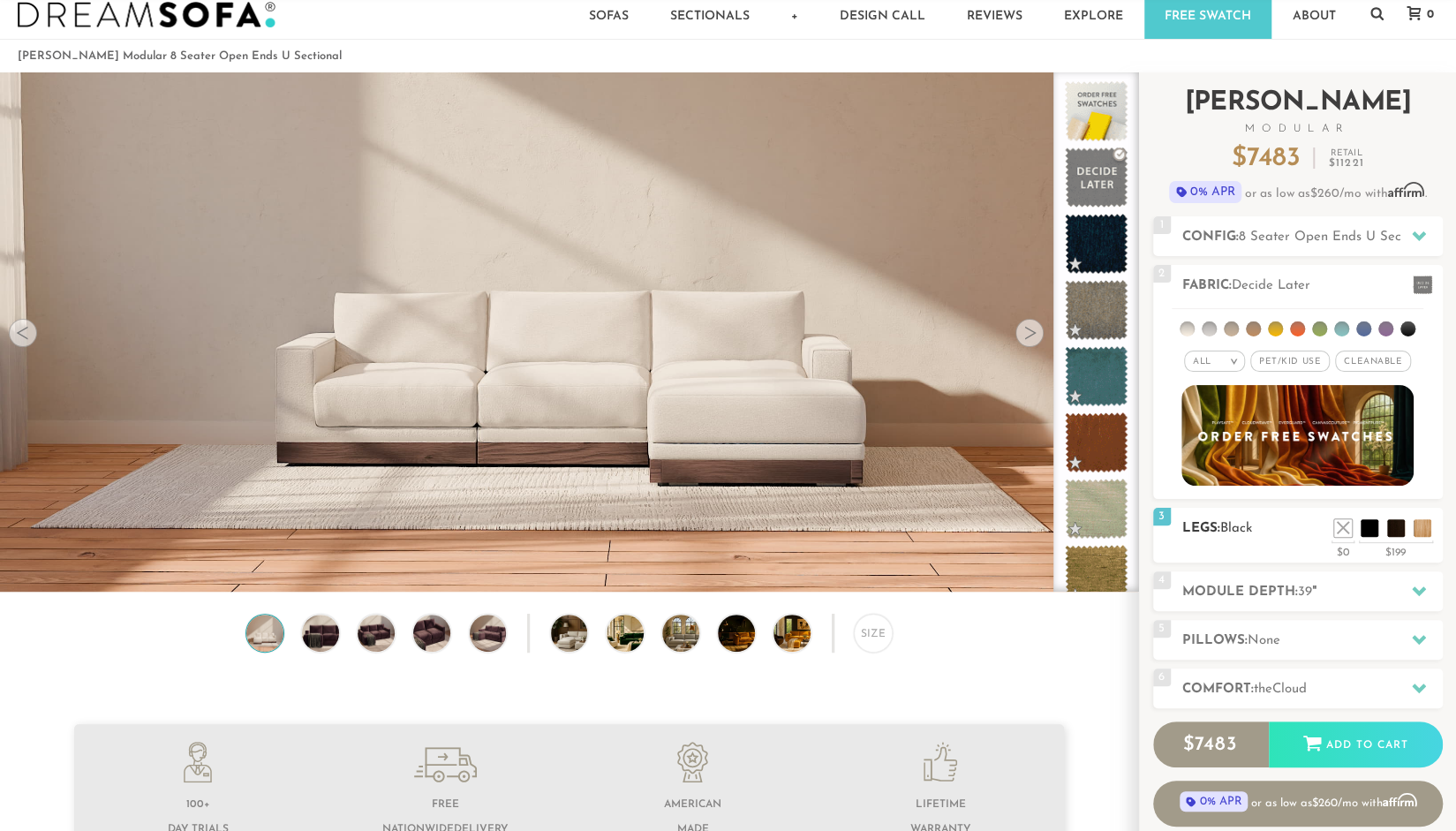
click at [1399, 539] on div "3 Legs: Black $0 $199 Nailheads:" at bounding box center [1298, 535] width 290 height 54
click at [1387, 523] on li at bounding box center [1369, 501] width 70 height 70
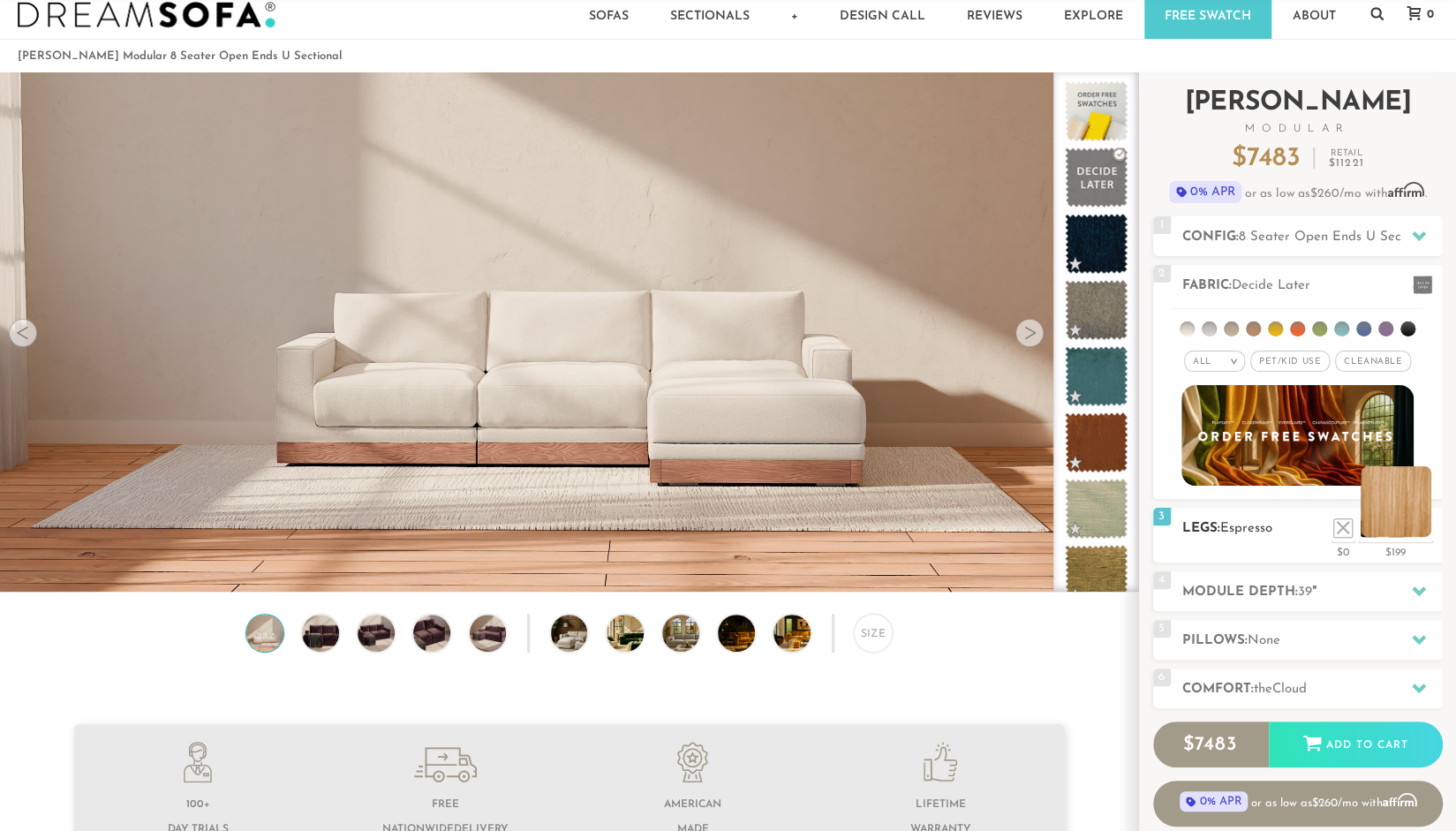
click at [1418, 523] on li at bounding box center [1396, 501] width 70 height 70
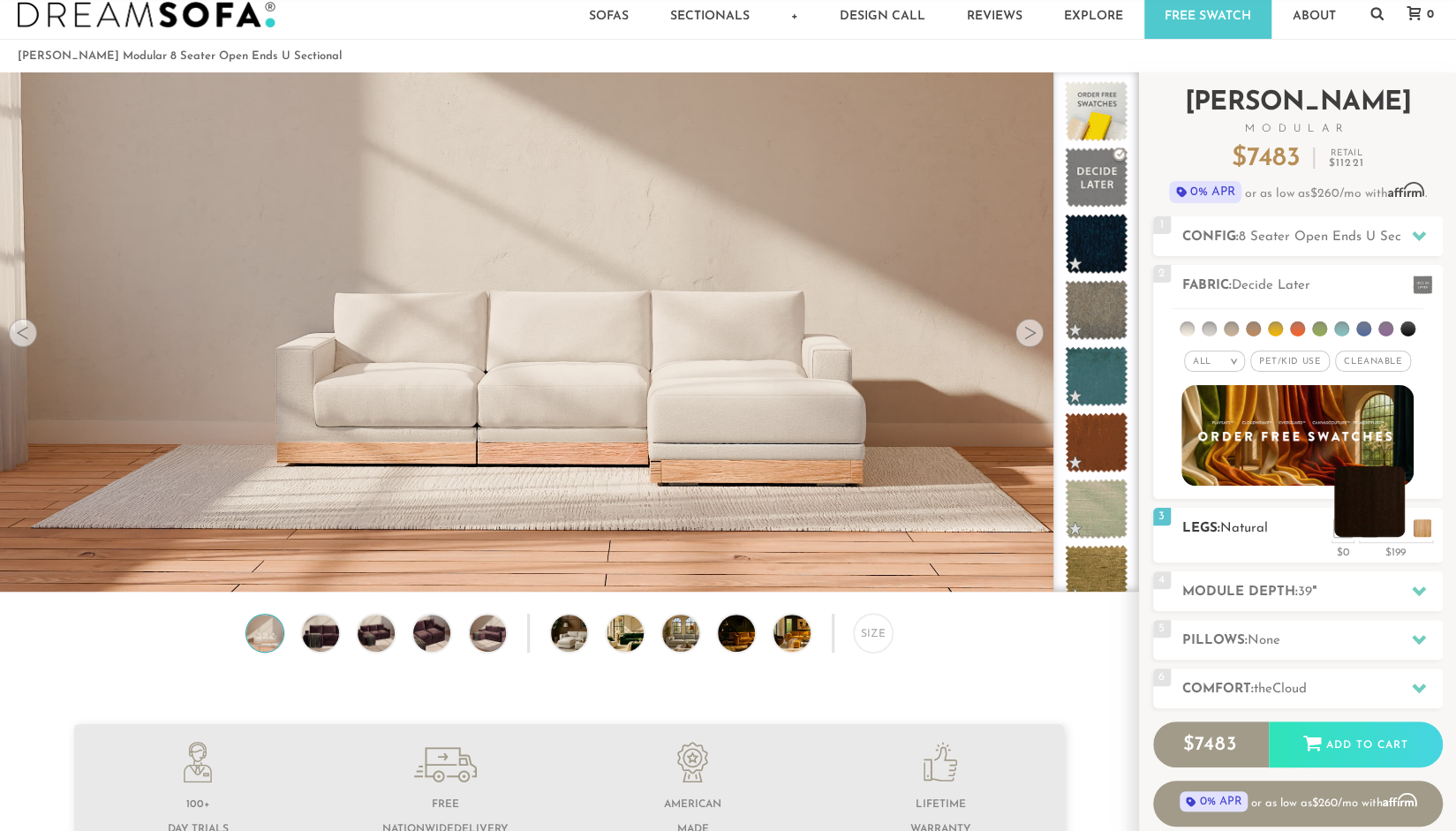
click at [1388, 522] on li at bounding box center [1369, 501] width 70 height 70
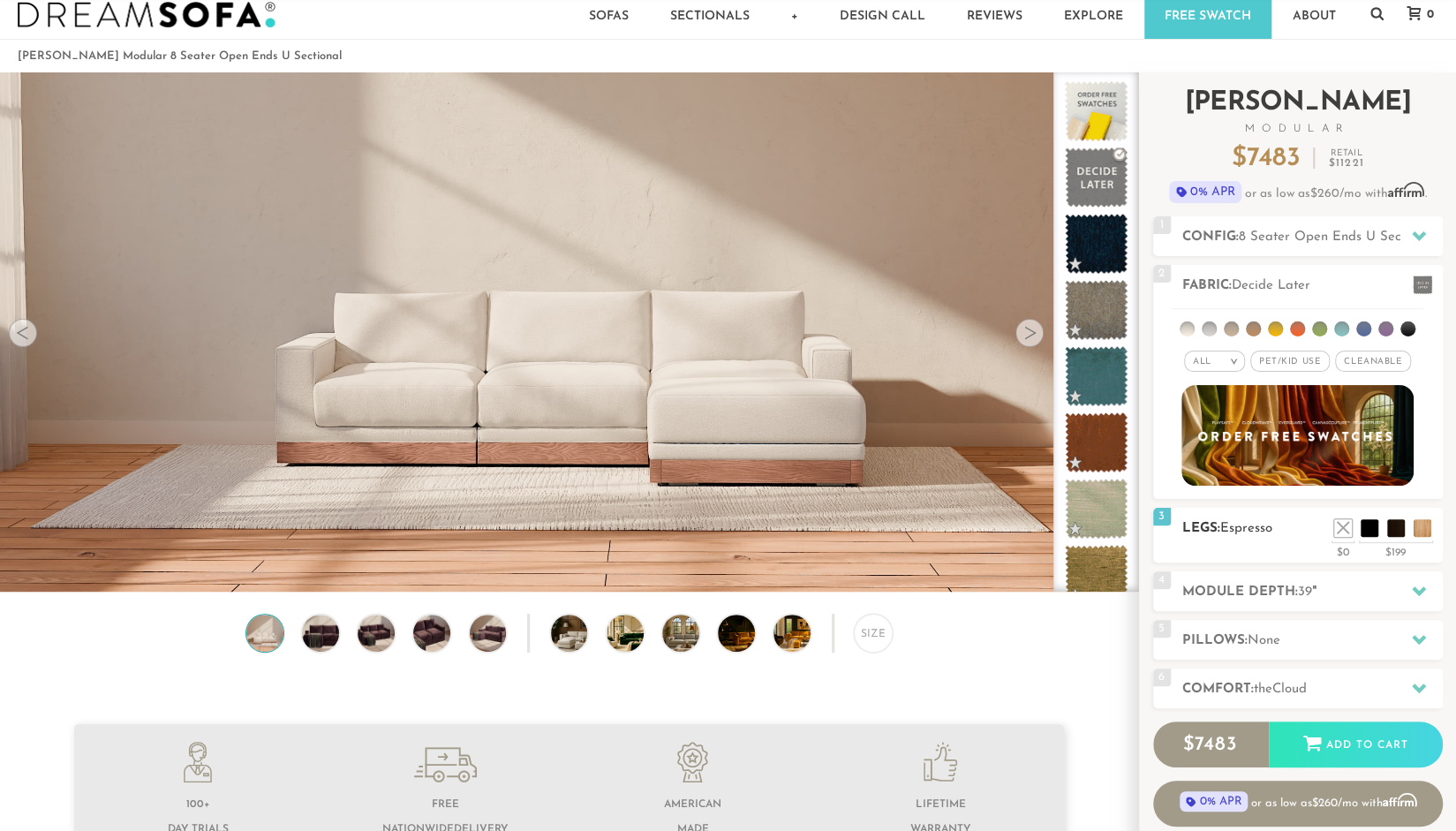
click at [1355, 529] on ul at bounding box center [1383, 524] width 106 height 26
click at [1323, 511] on li at bounding box center [1316, 501] width 70 height 70
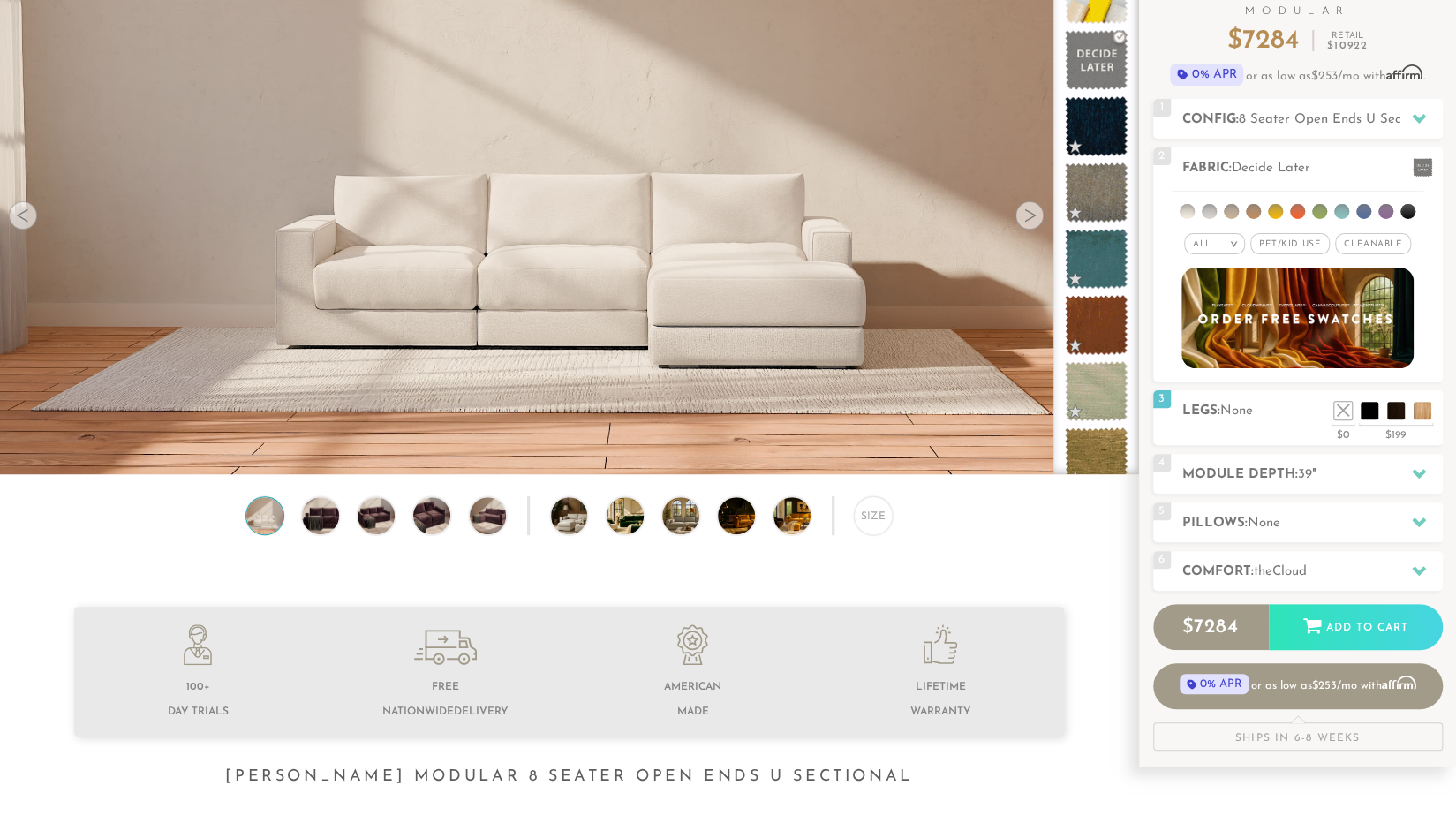
scroll to position [158, 0]
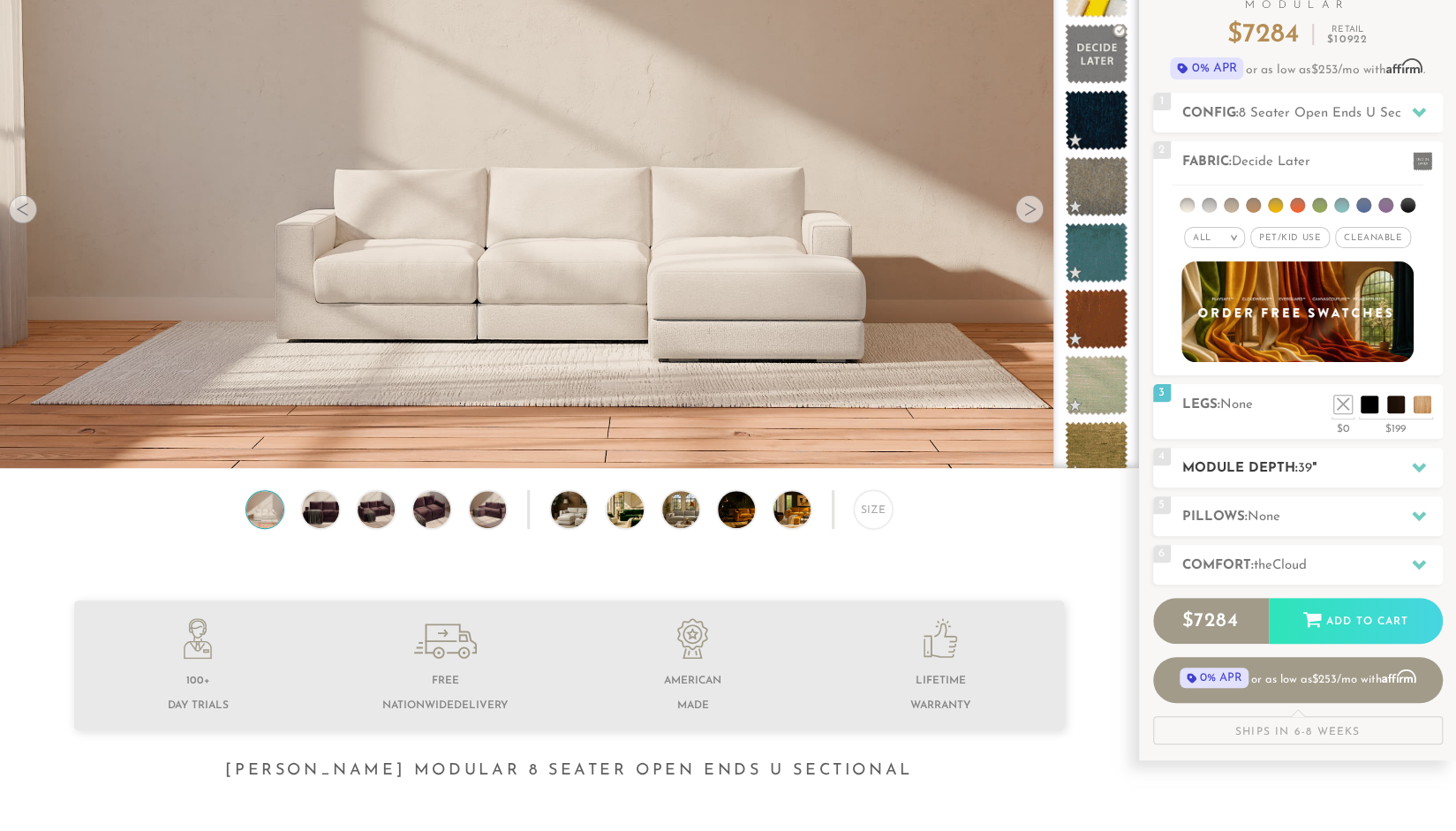
click at [1223, 476] on h2 "Module Depth: 39 "" at bounding box center [1313, 469] width 261 height 21
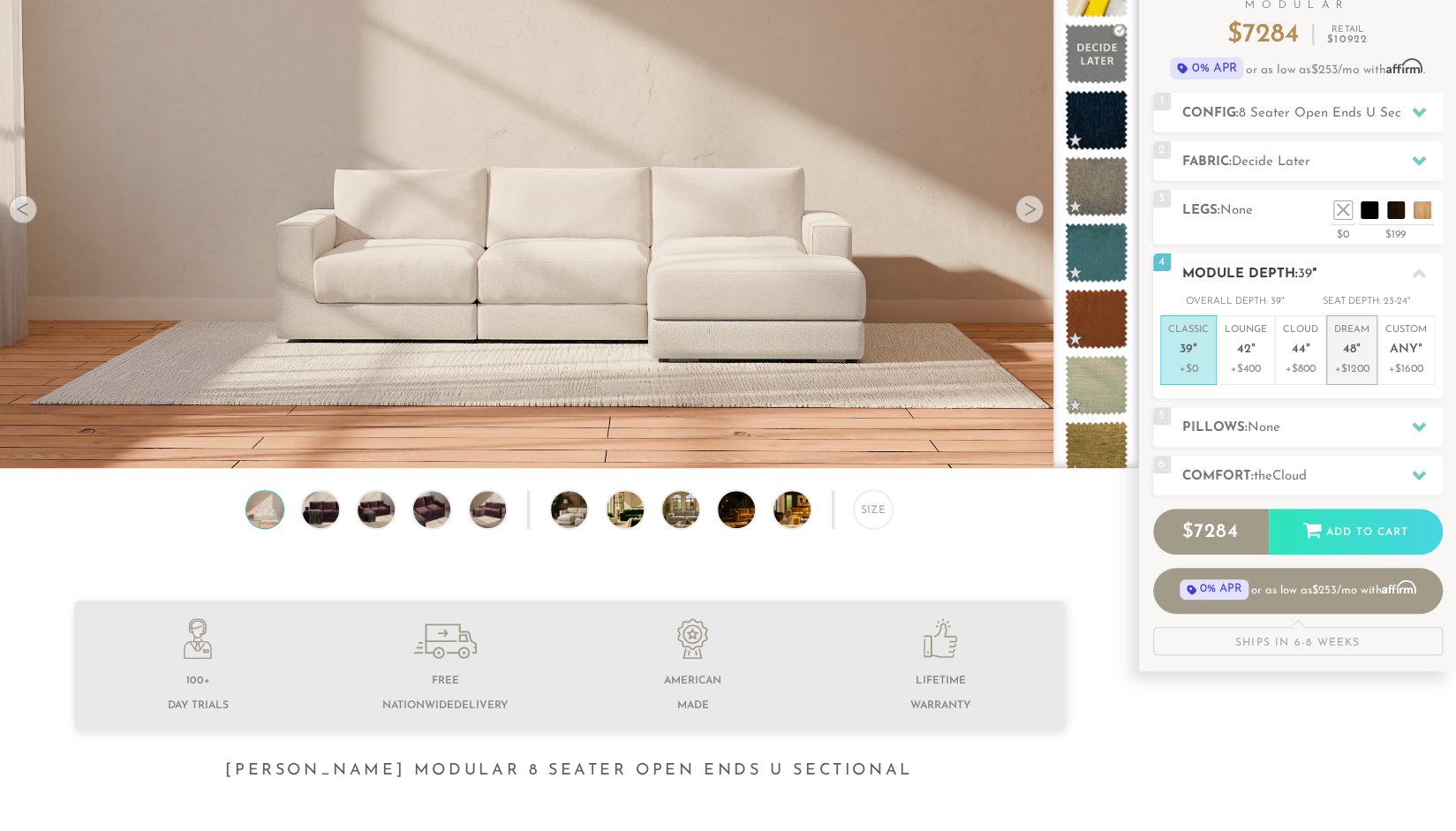
click at [1334, 357] on p "Dream 48 "" at bounding box center [1352, 342] width 36 height 38
click at [1309, 353] on em """ at bounding box center [1308, 350] width 5 height 15
click at [1251, 358] on p "Lounge 42 "" at bounding box center [1246, 342] width 42 height 38
click at [1301, 362] on p "+$800" at bounding box center [1301, 369] width 36 height 16
click at [1293, 420] on h2 "Pillows: None" at bounding box center [1313, 428] width 261 height 21
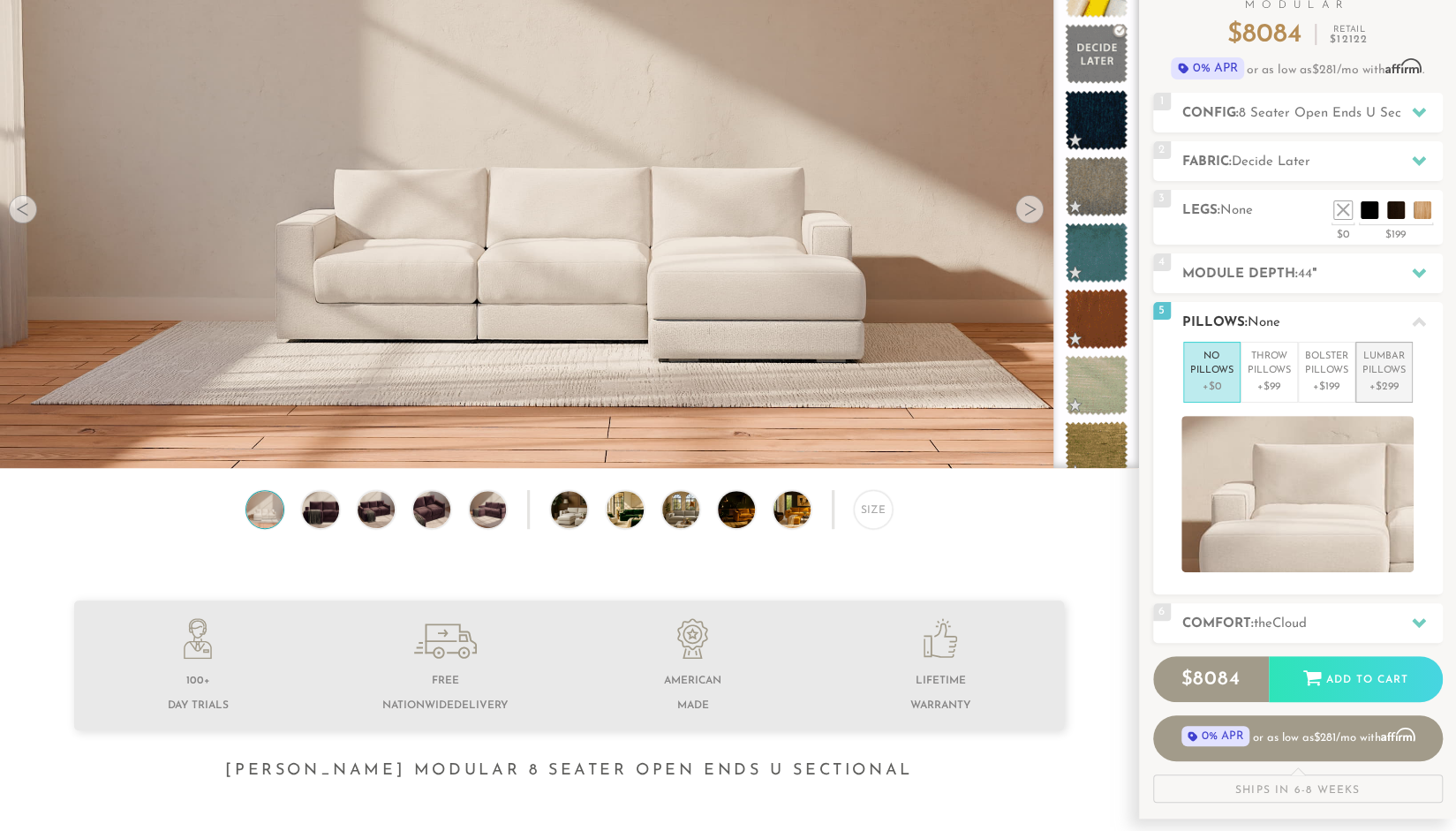
click at [1379, 364] on p "Lumbar Pillows" at bounding box center [1385, 364] width 43 height 29
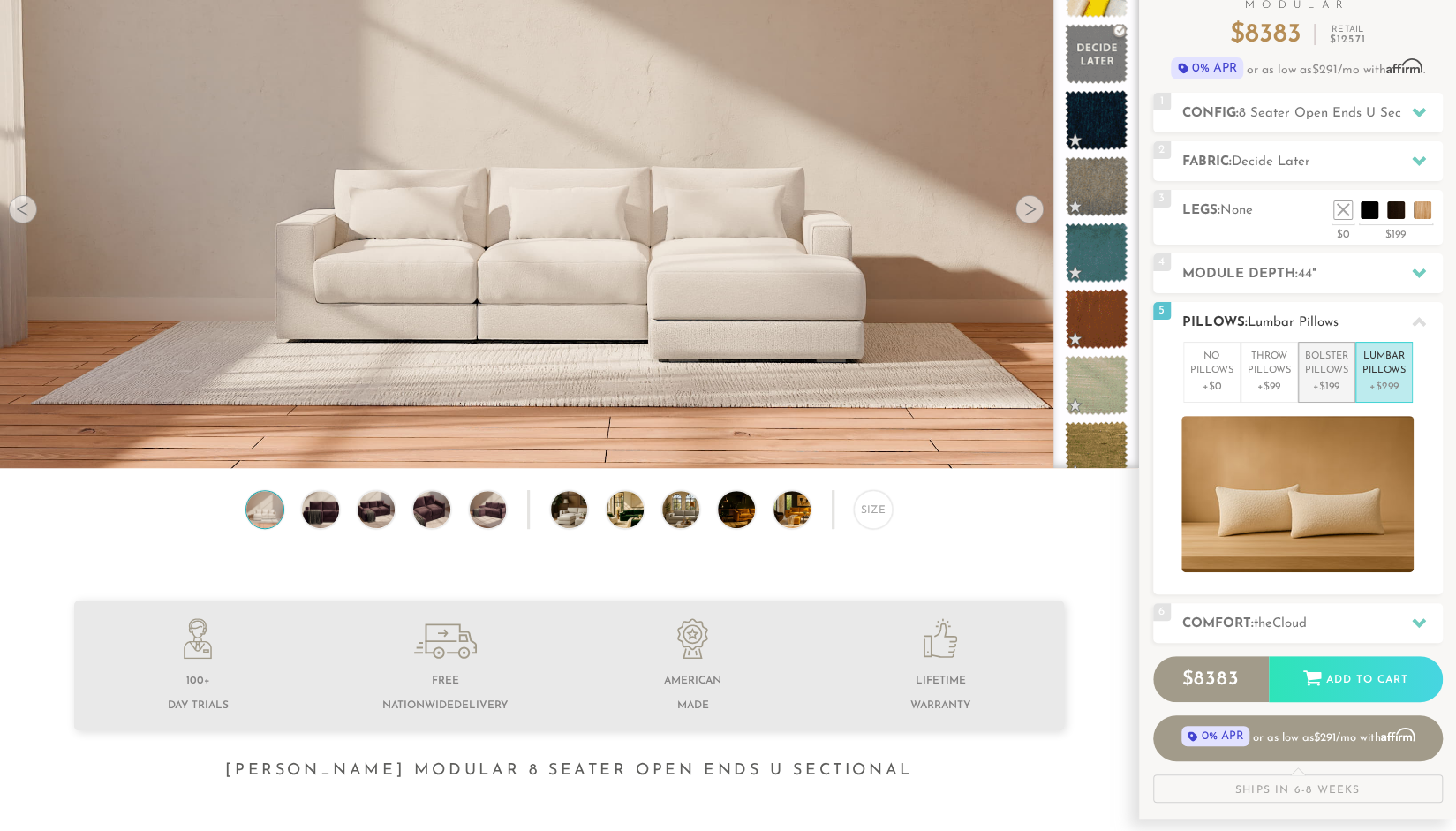
click at [1335, 368] on p "Bolster Pillows" at bounding box center [1326, 364] width 43 height 29
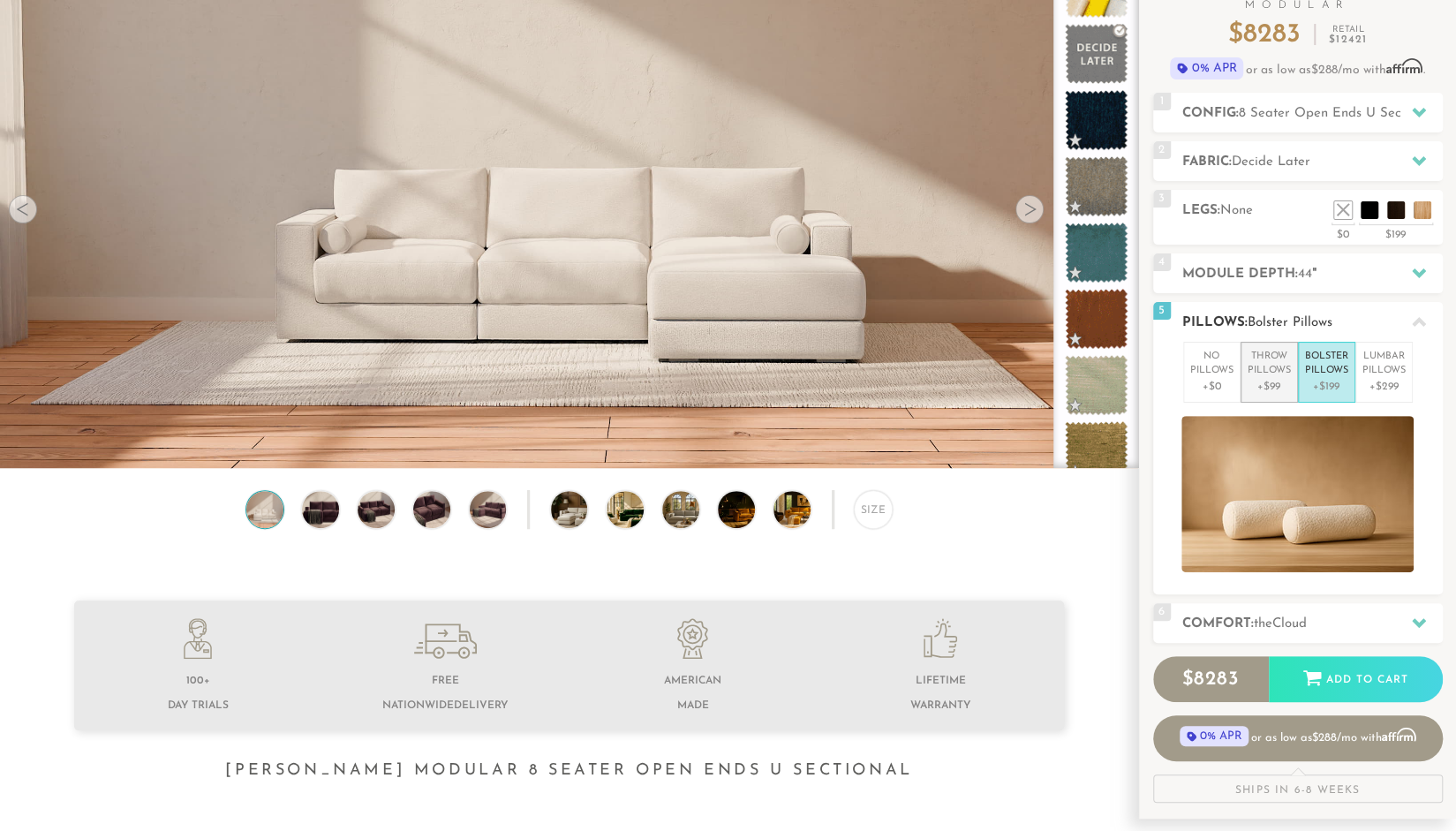
click at [1269, 367] on p "Throw Pillows" at bounding box center [1269, 364] width 43 height 29
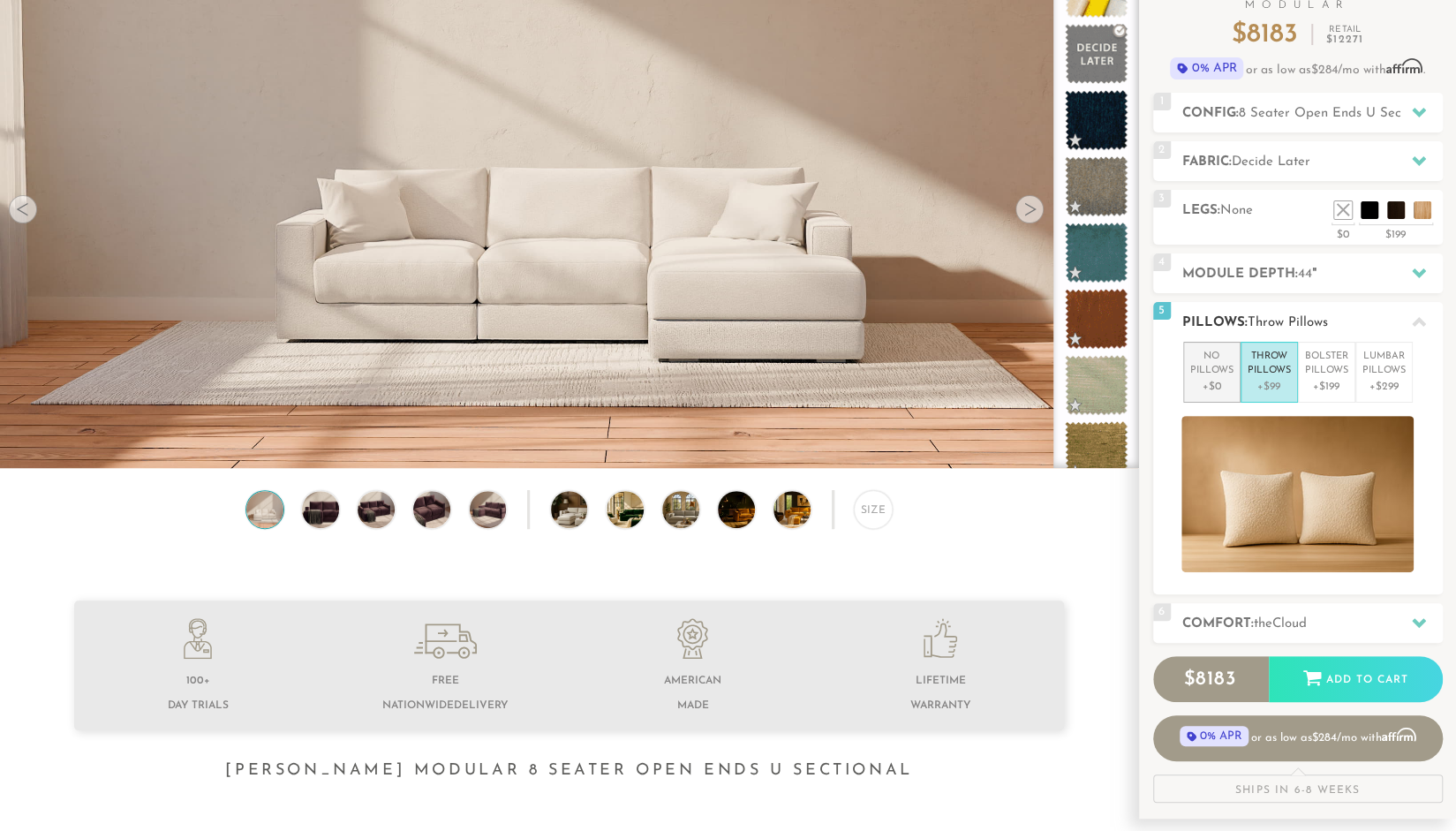
click at [1190, 358] on p "No Pillows" at bounding box center [1212, 364] width 43 height 29
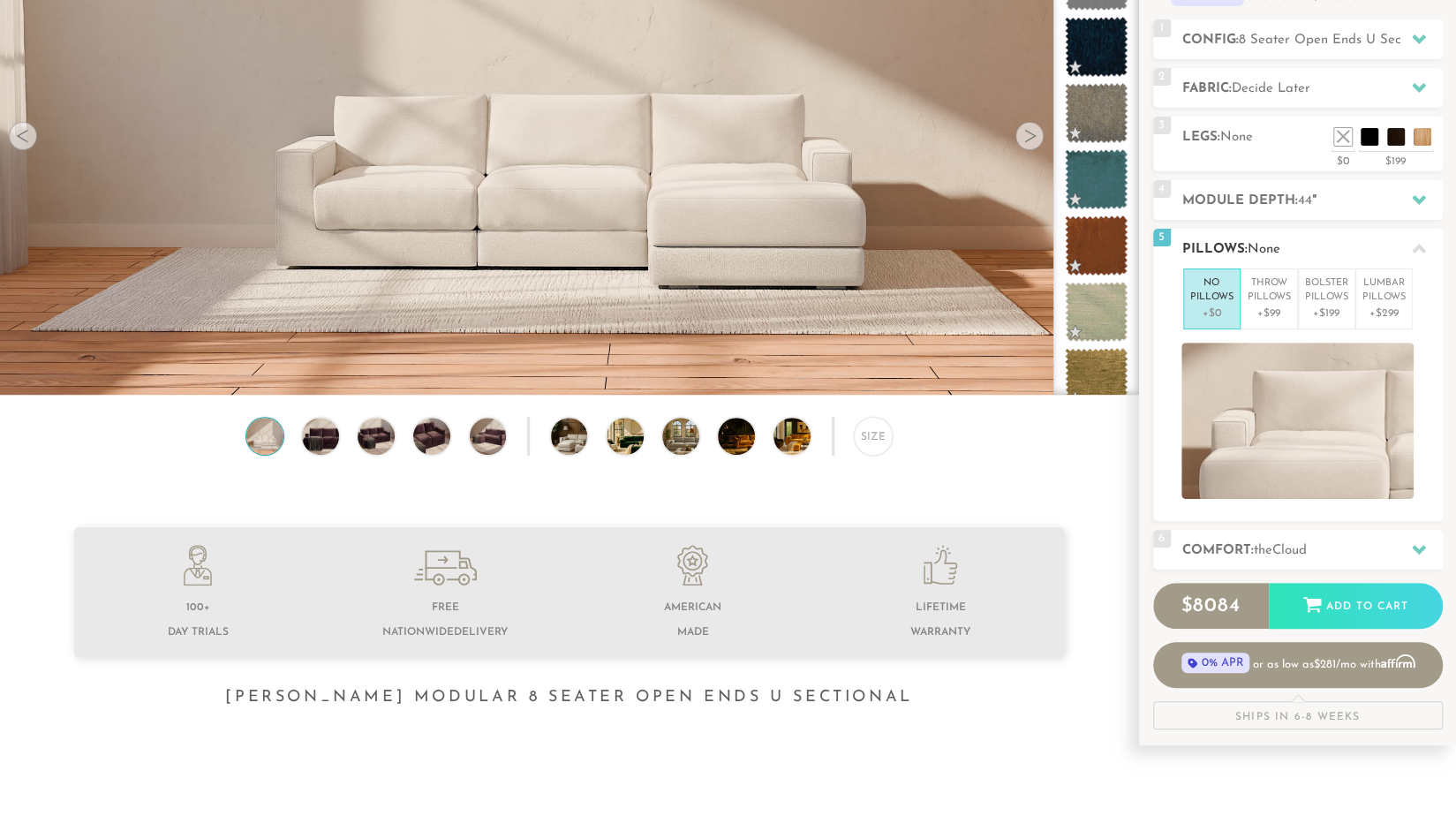
scroll to position [277, 0]
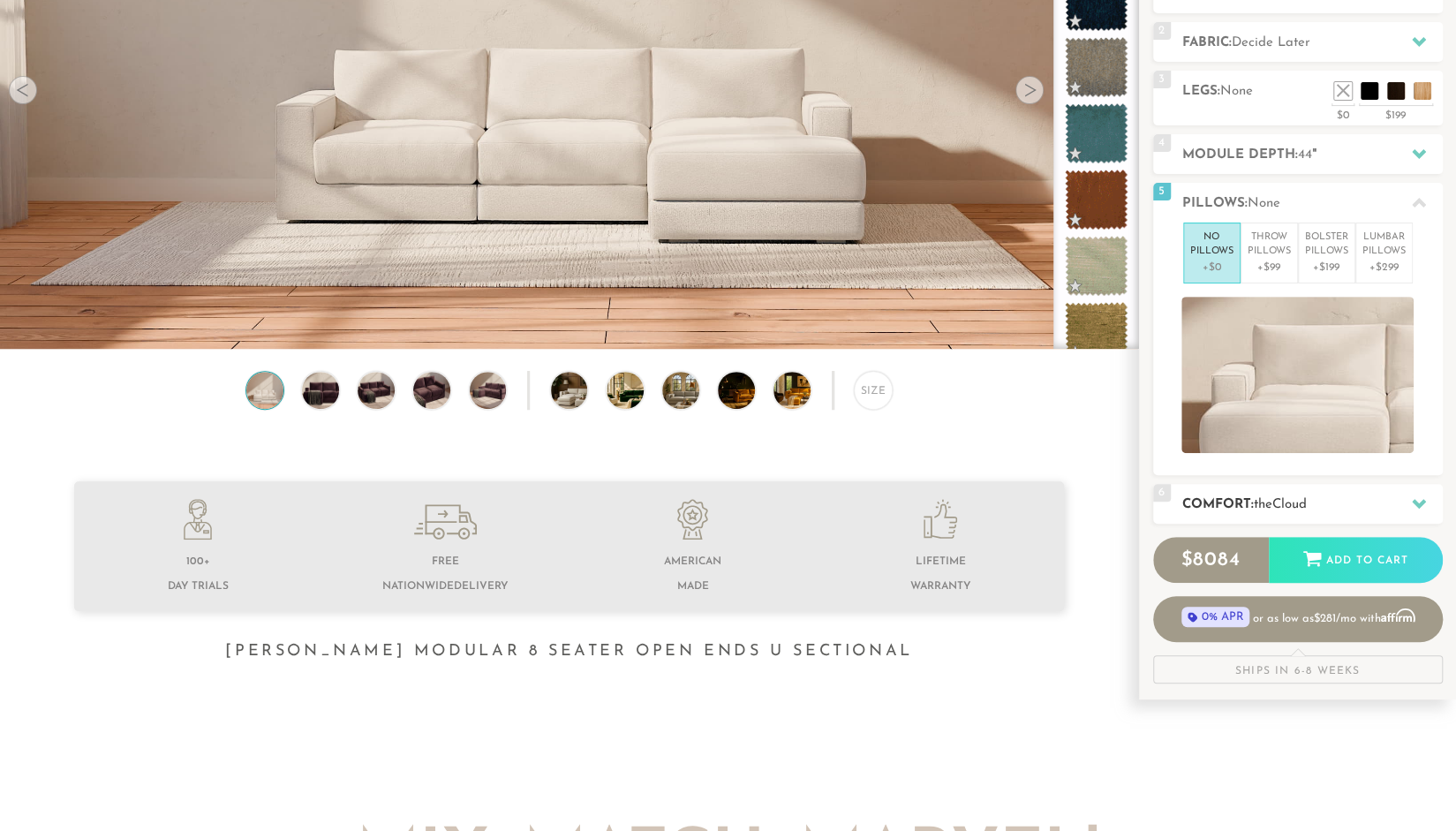
click at [1273, 503] on span "the" at bounding box center [1264, 505] width 19 height 13
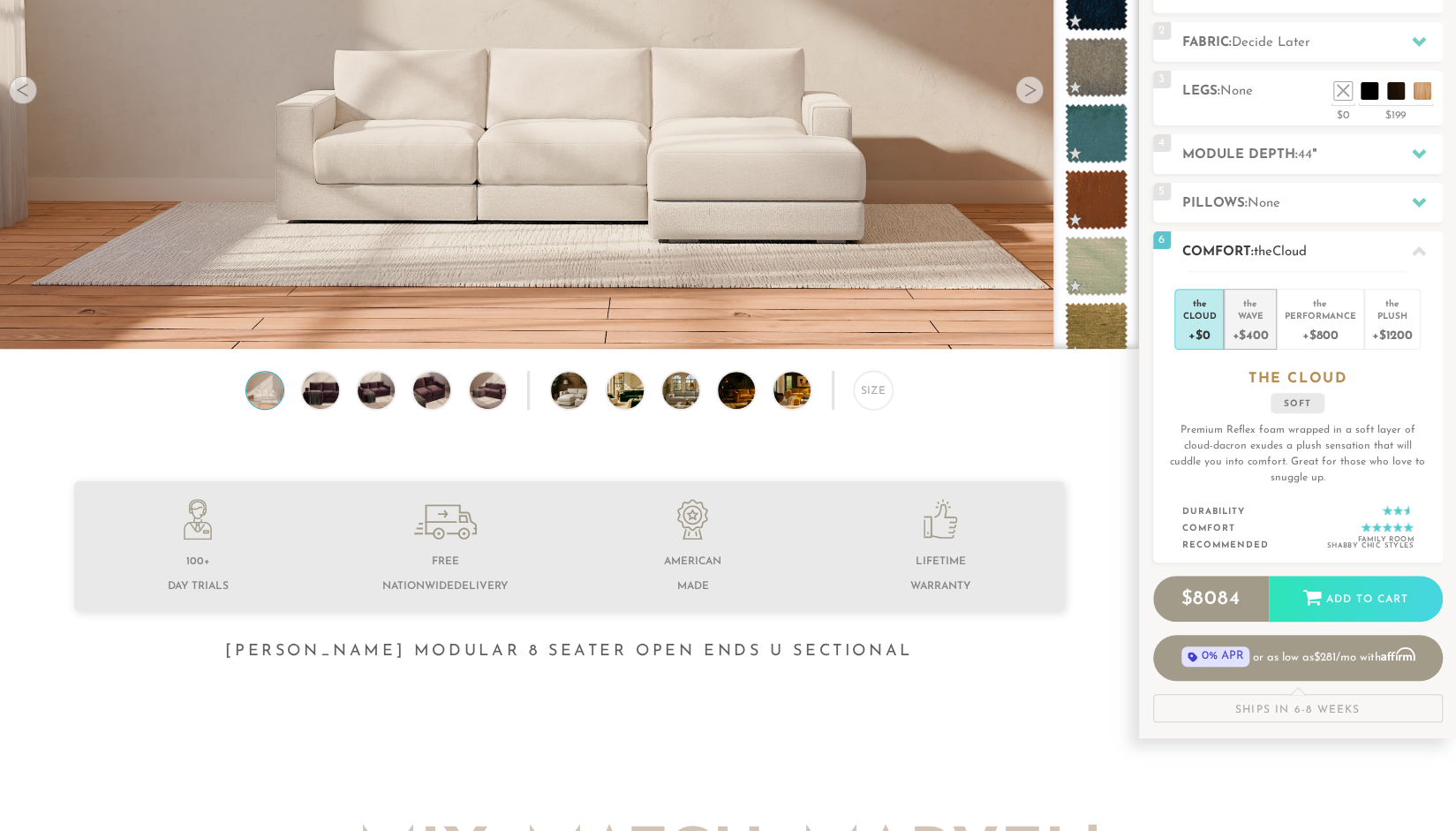
click at [1241, 317] on div "Wave" at bounding box center [1249, 315] width 37 height 12
click at [1291, 315] on div "Performance" at bounding box center [1321, 315] width 71 height 12
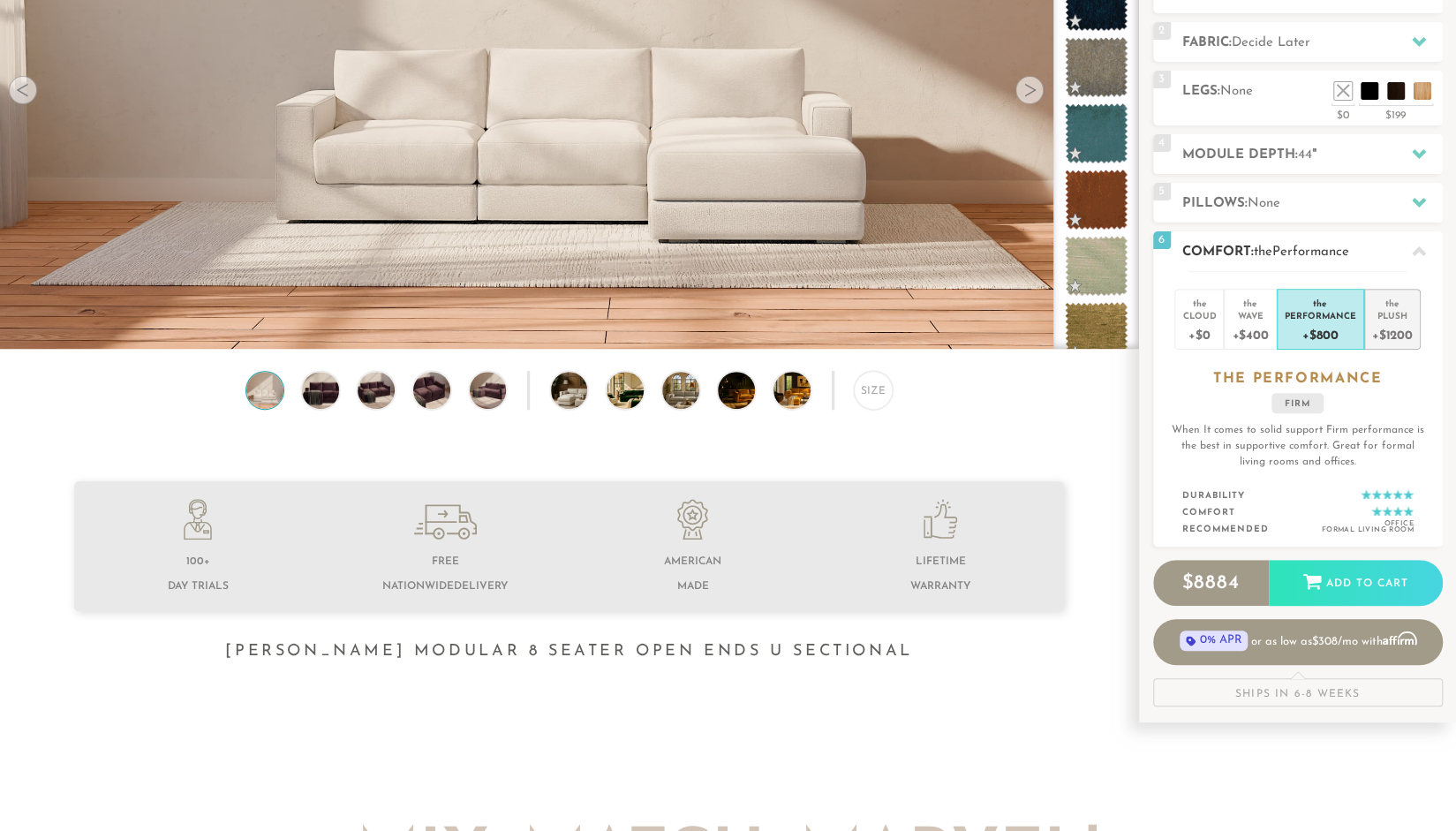
click at [1369, 319] on li "the Plush +$1200" at bounding box center [1392, 319] width 56 height 61
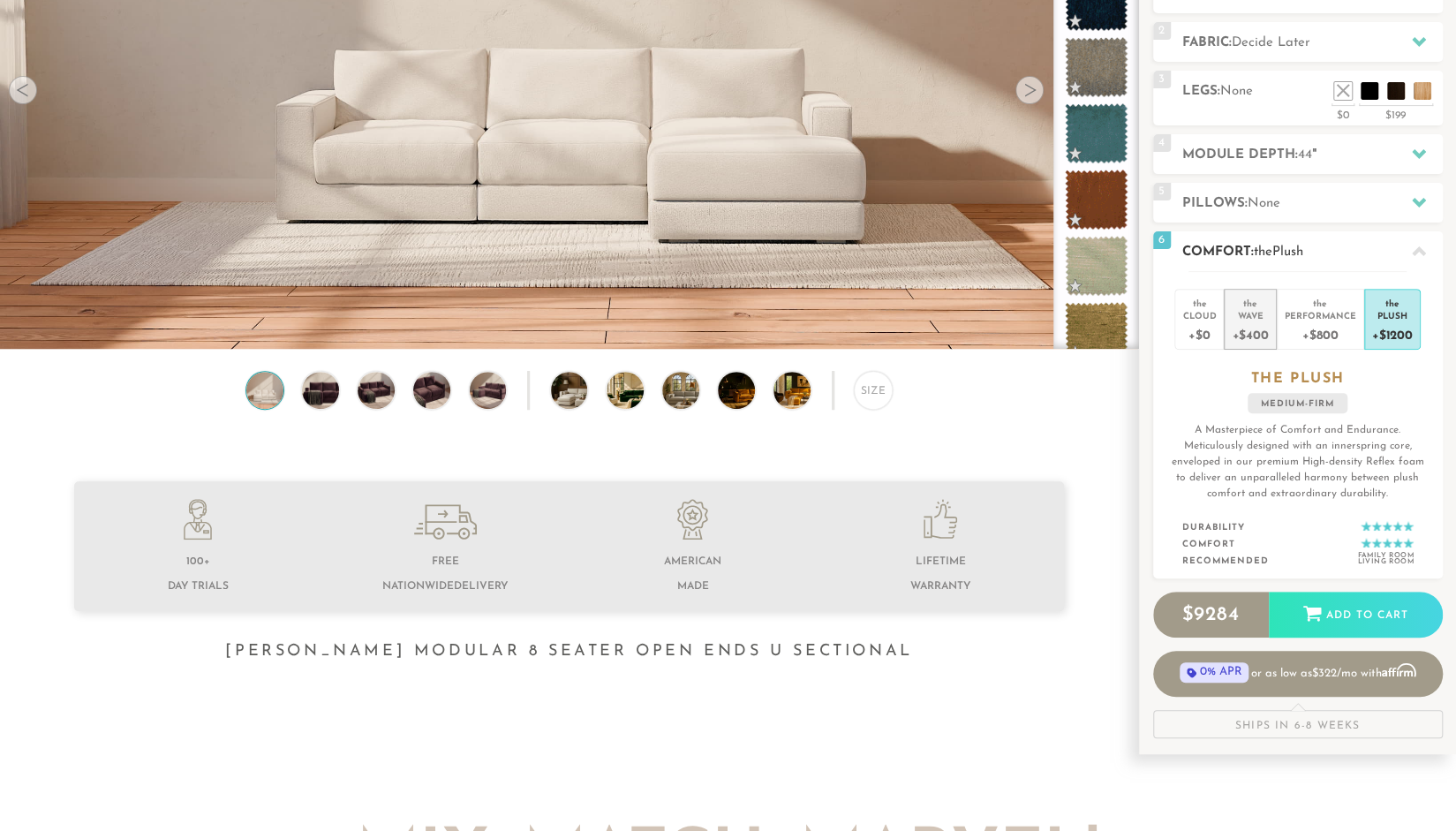
click at [1259, 321] on div "+$400" at bounding box center [1249, 333] width 37 height 25
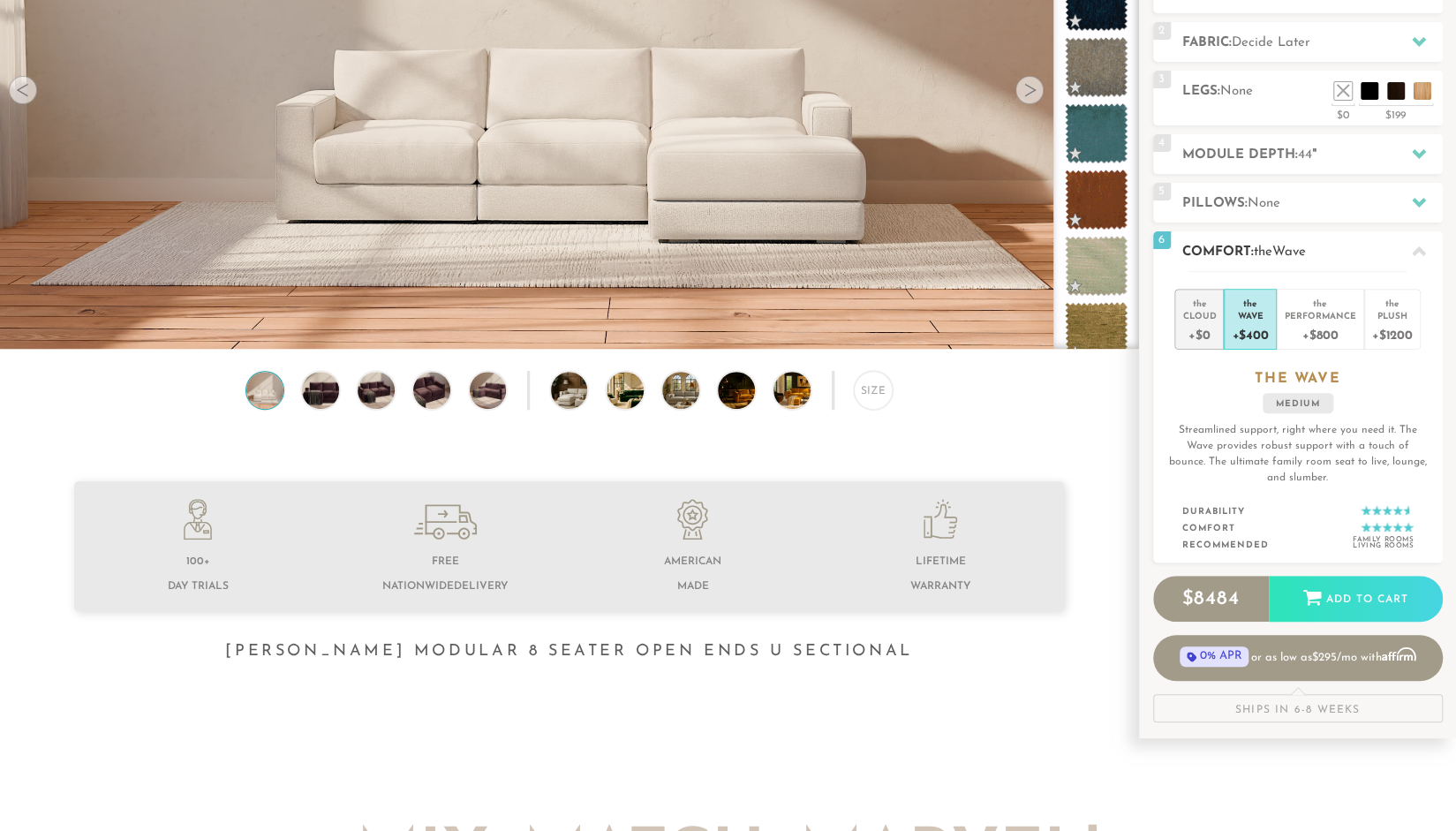
click at [1215, 328] on div "+$0" at bounding box center [1200, 333] width 34 height 25
click at [1310, 331] on div "+$800" at bounding box center [1321, 333] width 71 height 25
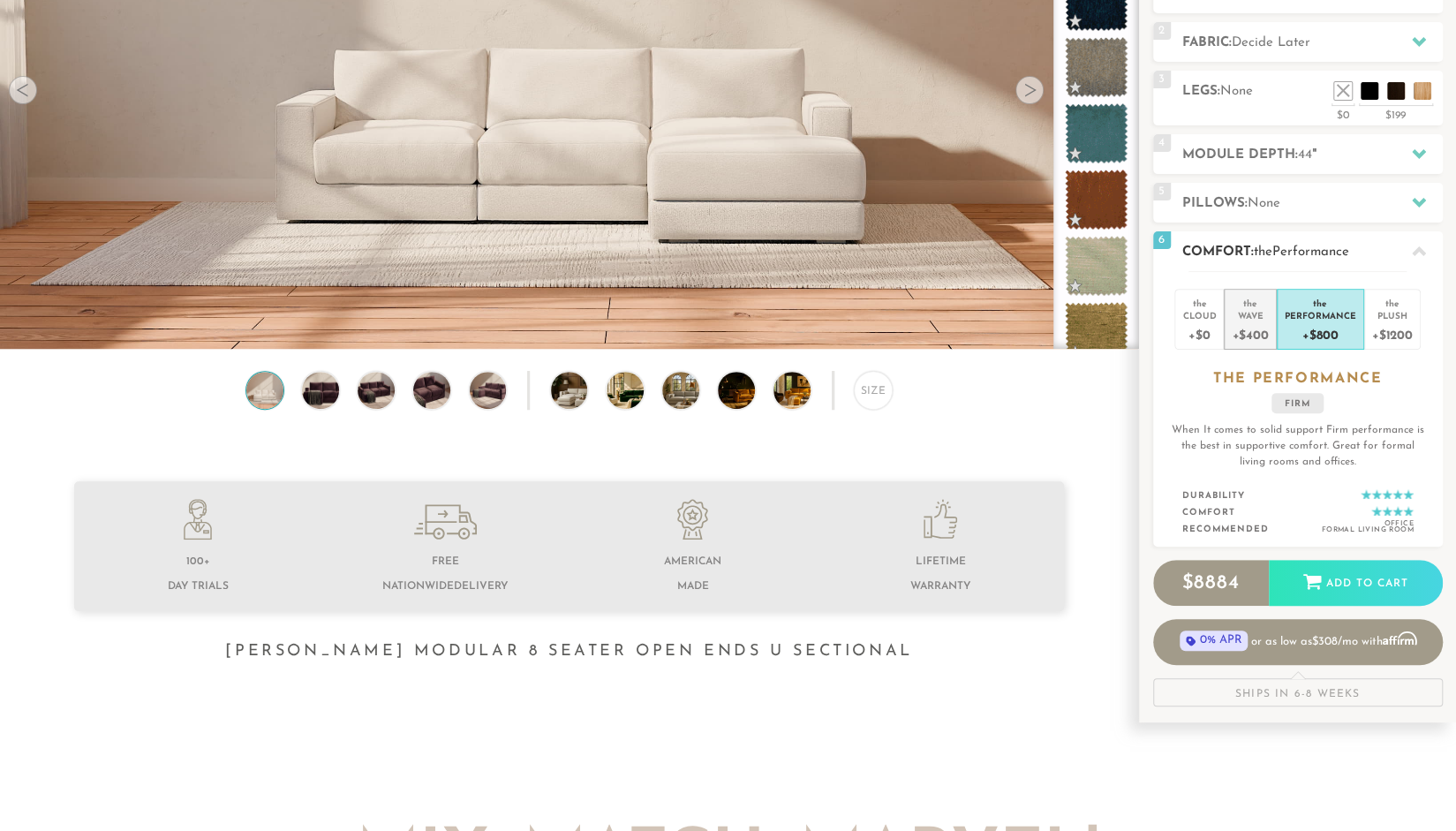
click at [1236, 331] on div "+$400" at bounding box center [1249, 333] width 37 height 25
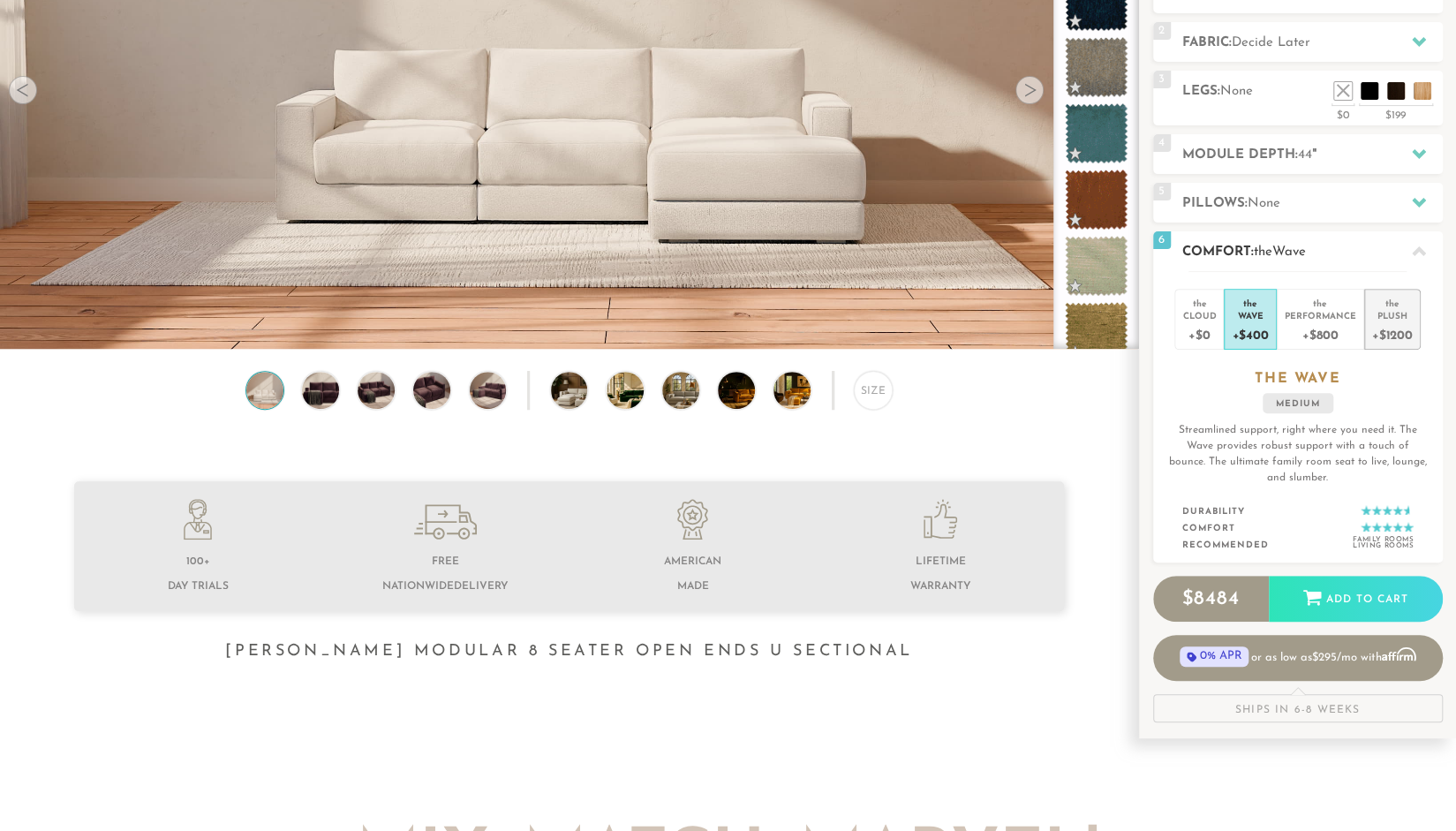
click at [1387, 327] on div "+$1200" at bounding box center [1392, 333] width 40 height 25
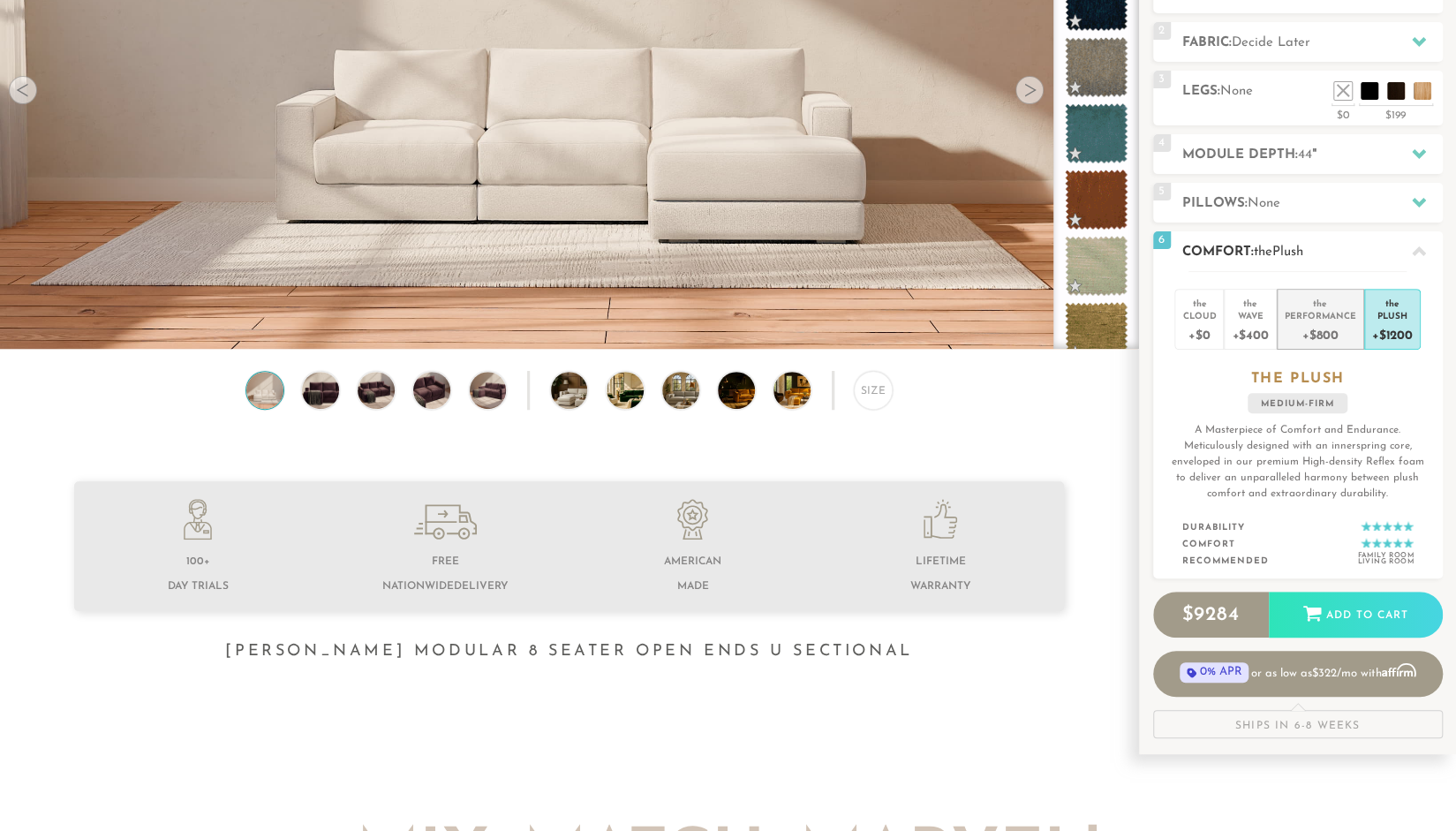
click at [1277, 321] on li "the Performance +$800" at bounding box center [1320, 319] width 87 height 61
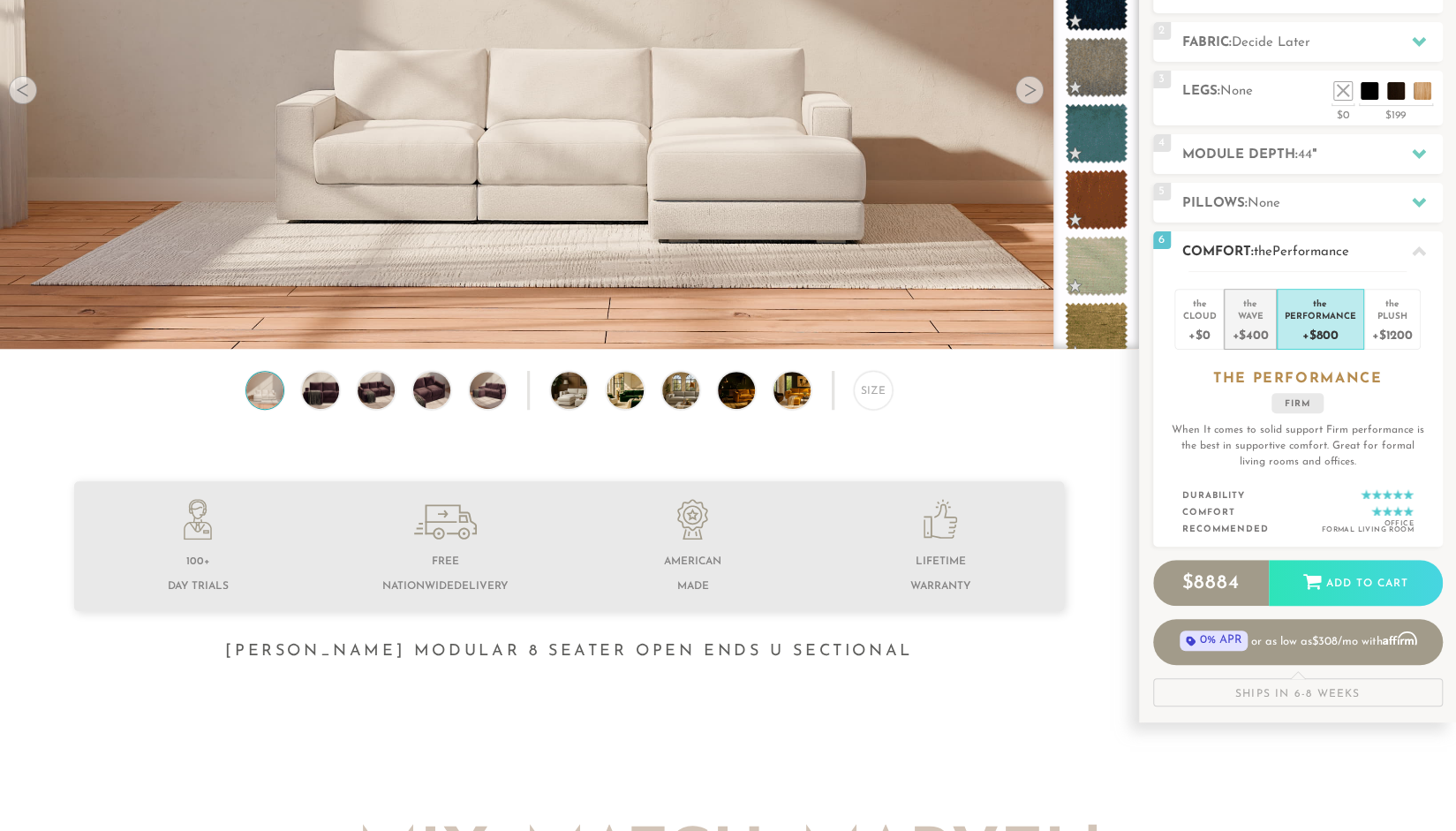
click at [1250, 321] on div "+$400" at bounding box center [1249, 333] width 37 height 25
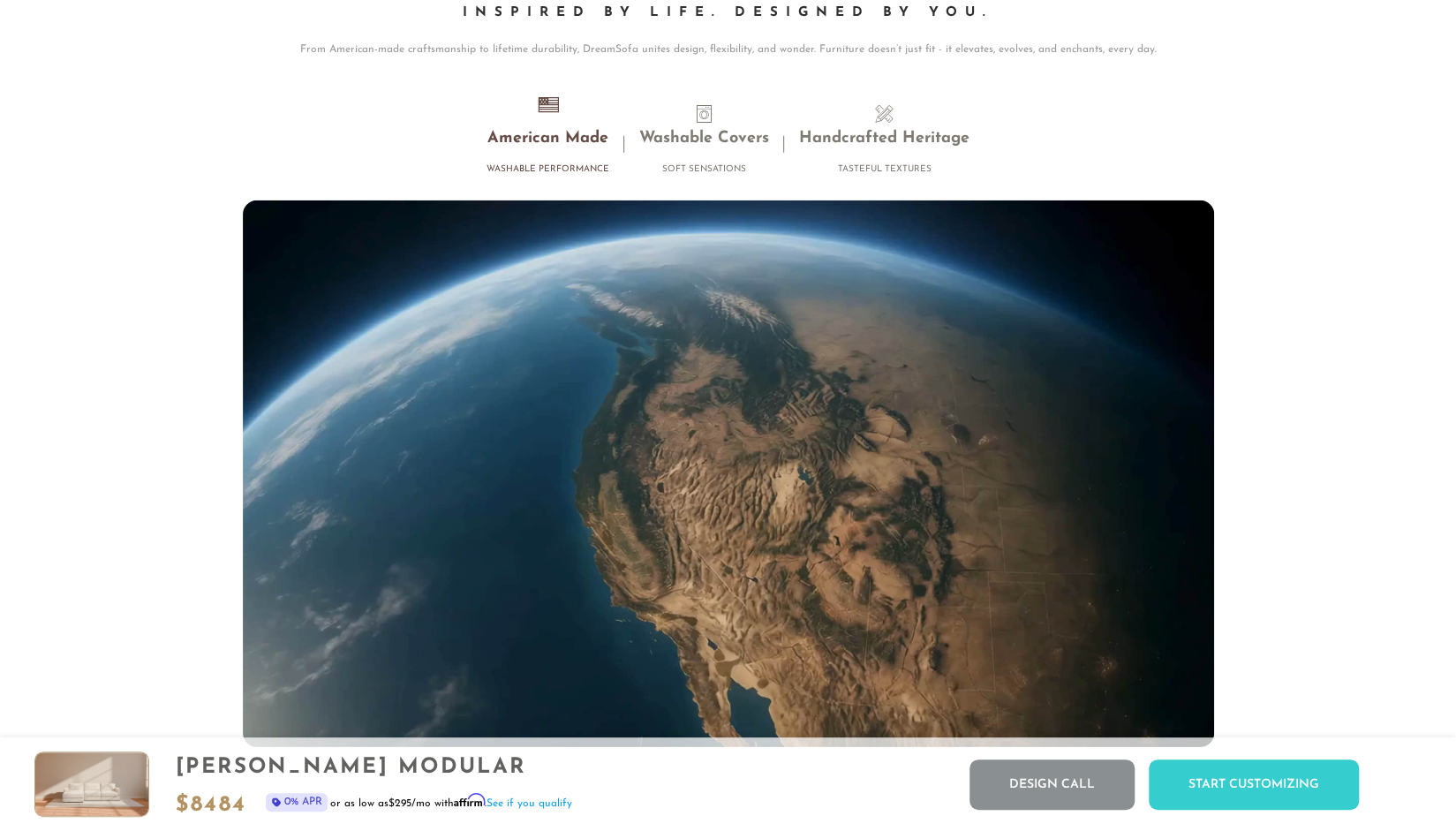
scroll to position [16231, 0]
